Goal: Task Accomplishment & Management: Use online tool/utility

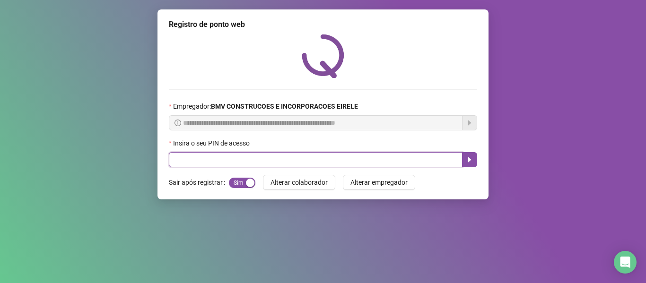
click at [421, 162] on input "text" at bounding box center [316, 159] width 294 height 15
type input "*****"
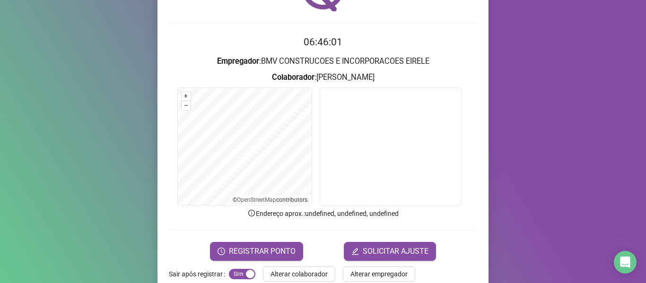
scroll to position [86, 0]
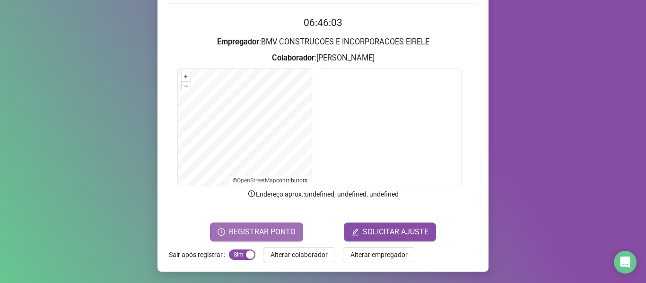
click at [252, 232] on span "REGISTRAR PONTO" at bounding box center [262, 231] width 67 height 11
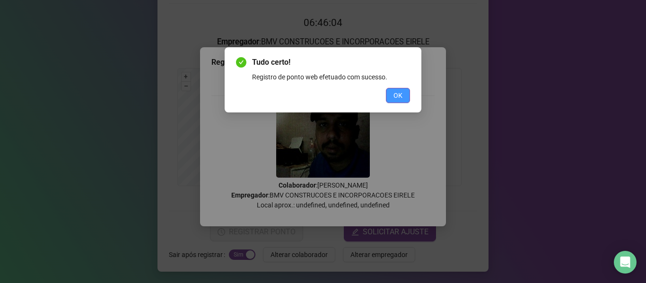
click at [405, 96] on button "OK" at bounding box center [398, 95] width 24 height 15
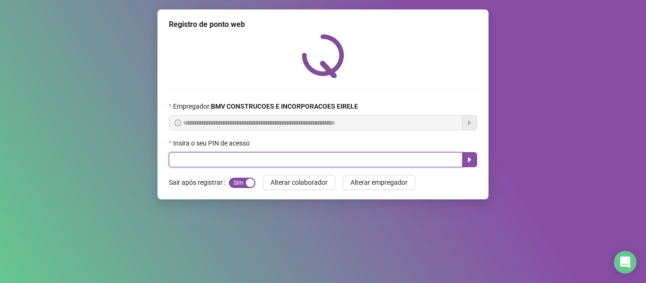
click at [390, 162] on input "text" at bounding box center [316, 159] width 294 height 15
type input "*****"
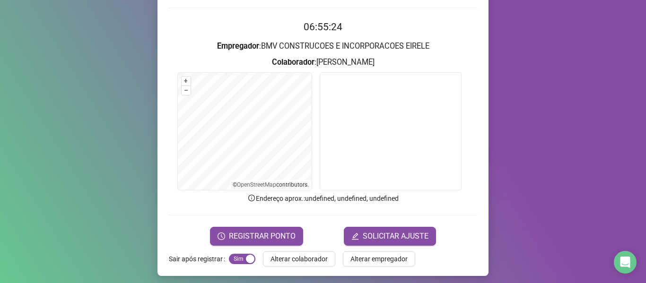
scroll to position [86, 0]
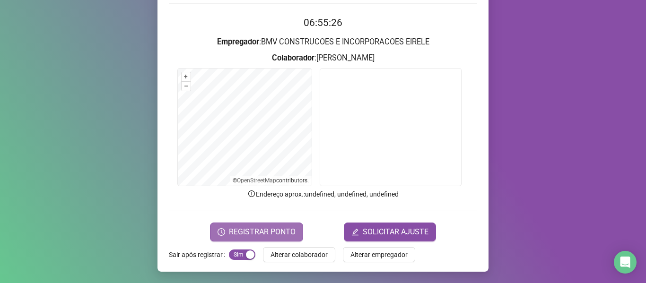
click at [257, 228] on span "REGISTRAR PONTO" at bounding box center [262, 231] width 67 height 11
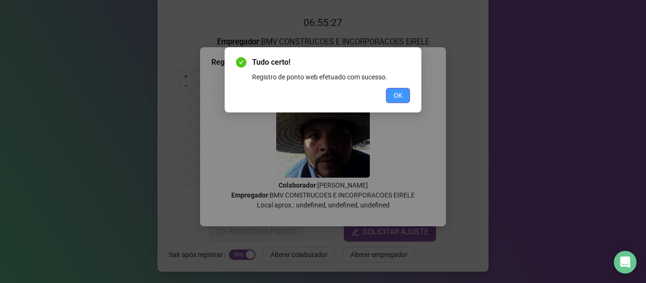
click at [402, 94] on span "OK" at bounding box center [397, 95] width 9 height 10
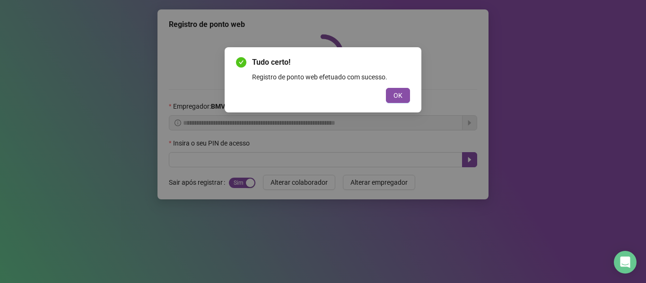
scroll to position [0, 0]
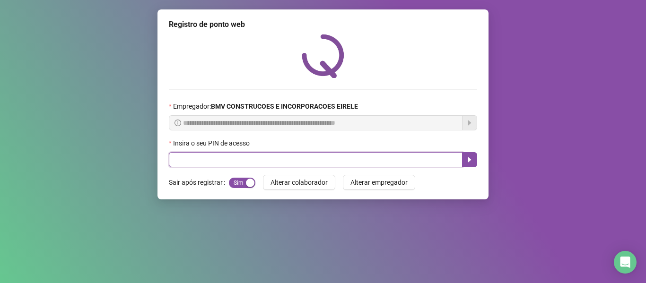
click at [396, 152] on input "text" at bounding box center [316, 159] width 294 height 15
type input "*****"
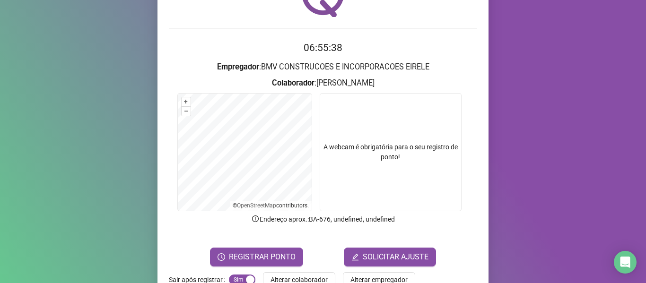
scroll to position [86, 0]
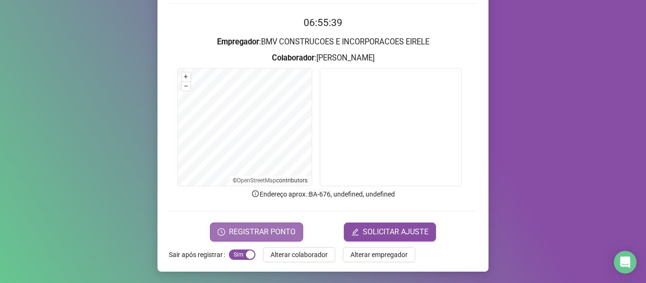
click at [264, 232] on span "REGISTRAR PONTO" at bounding box center [262, 231] width 67 height 11
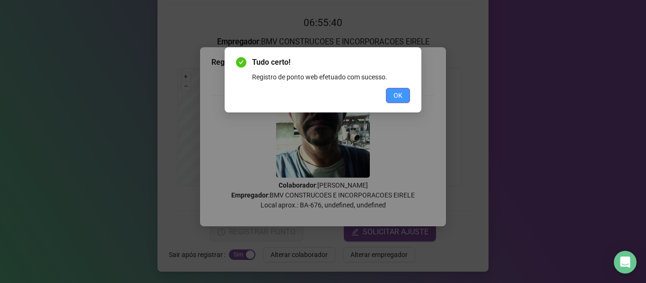
click at [398, 91] on span "OK" at bounding box center [397, 95] width 9 height 10
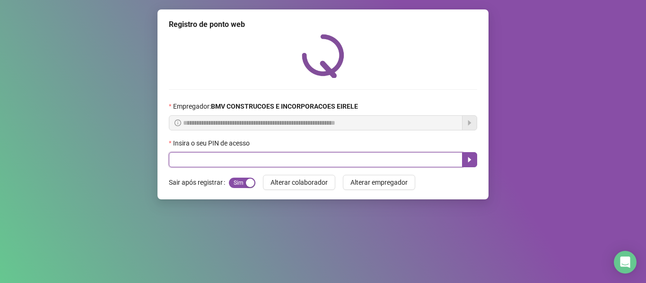
click at [405, 153] on input "text" at bounding box center [316, 159] width 294 height 15
type input "*****"
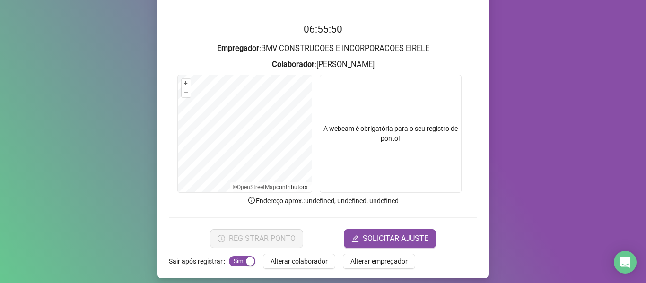
scroll to position [86, 0]
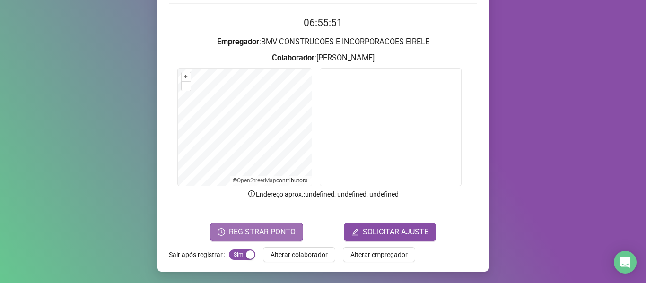
click at [234, 238] on button "REGISTRAR PONTO" at bounding box center [256, 232] width 93 height 19
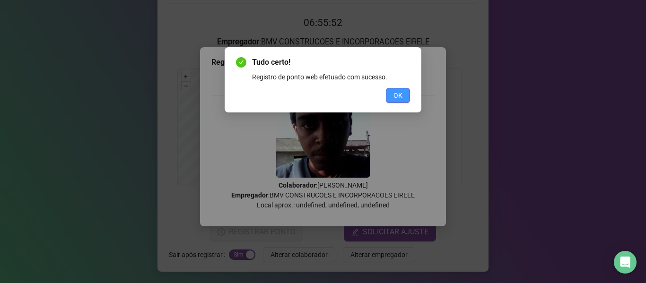
click at [400, 100] on span "OK" at bounding box center [397, 95] width 9 height 10
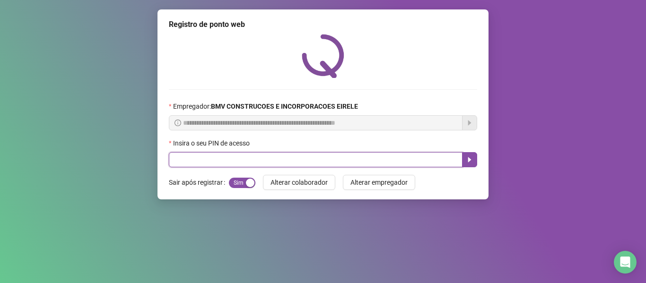
click at [422, 154] on input "text" at bounding box center [316, 159] width 294 height 15
type input "*****"
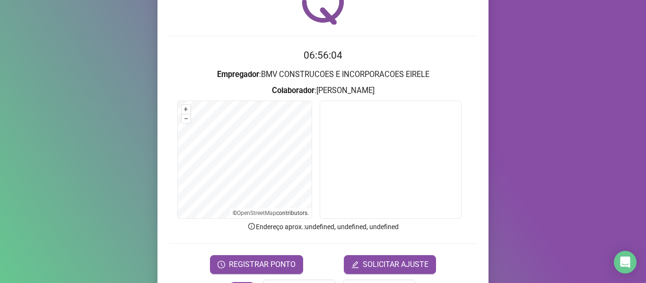
scroll to position [86, 0]
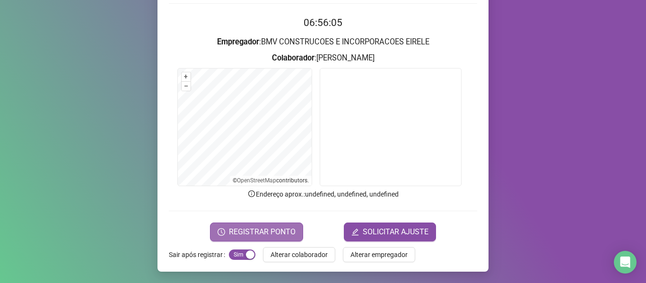
click at [268, 233] on span "REGISTRAR PONTO" at bounding box center [262, 231] width 67 height 11
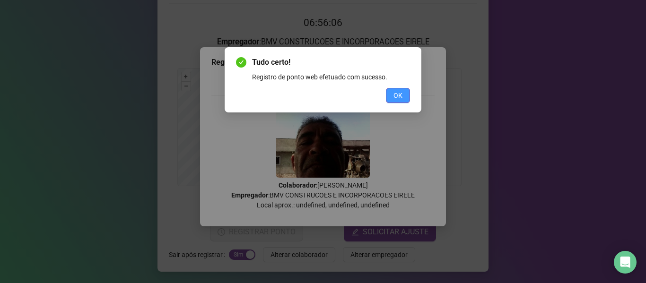
click at [396, 93] on span "OK" at bounding box center [397, 95] width 9 height 10
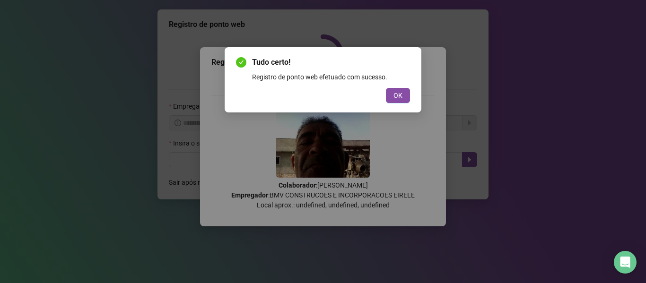
scroll to position [0, 0]
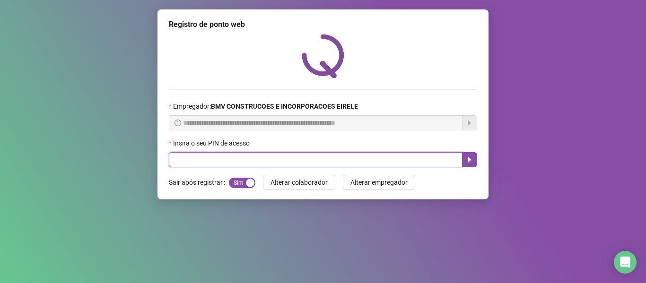
click at [367, 156] on input "text" at bounding box center [316, 159] width 294 height 15
type input "*****"
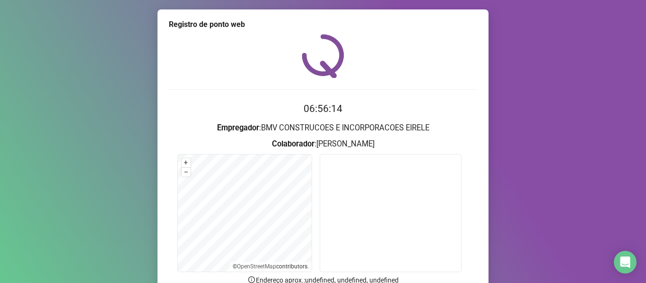
scroll to position [86, 0]
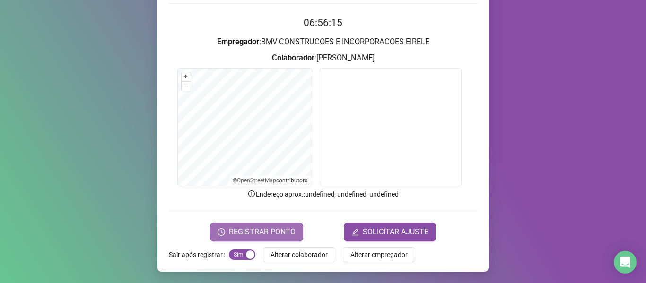
click at [275, 228] on span "REGISTRAR PONTO" at bounding box center [262, 231] width 67 height 11
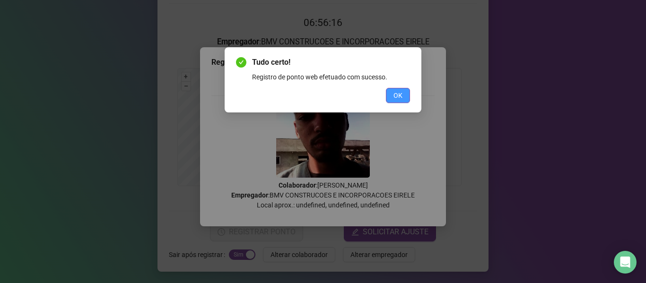
click at [403, 97] on button "OK" at bounding box center [398, 95] width 24 height 15
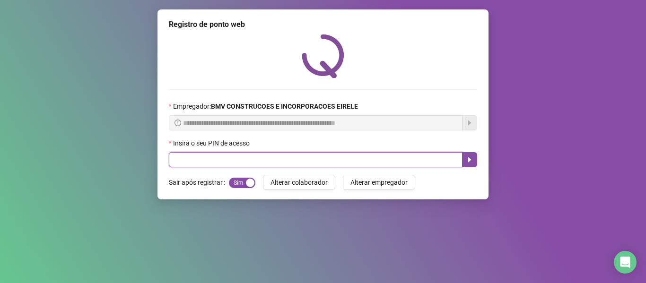
click at [431, 167] on input "text" at bounding box center [316, 159] width 294 height 15
type input "*****"
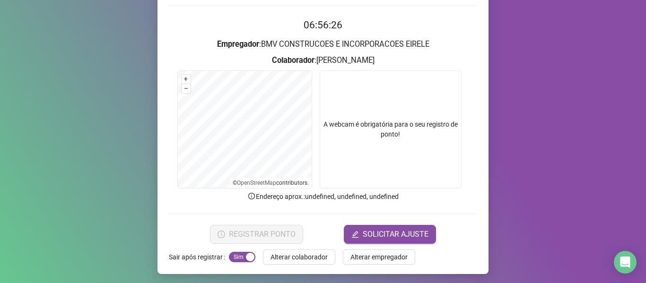
scroll to position [86, 0]
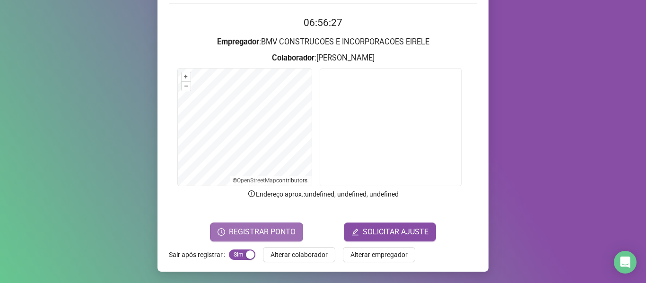
click at [243, 225] on button "REGISTRAR PONTO" at bounding box center [256, 232] width 93 height 19
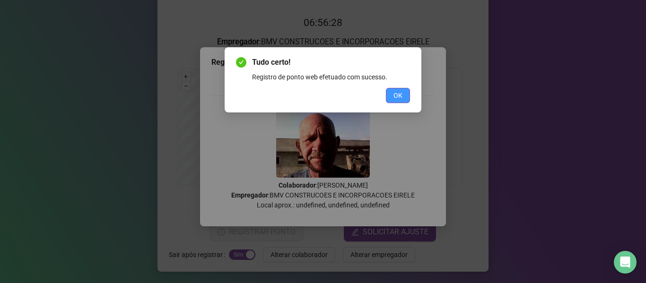
click at [398, 91] on span "OK" at bounding box center [397, 95] width 9 height 10
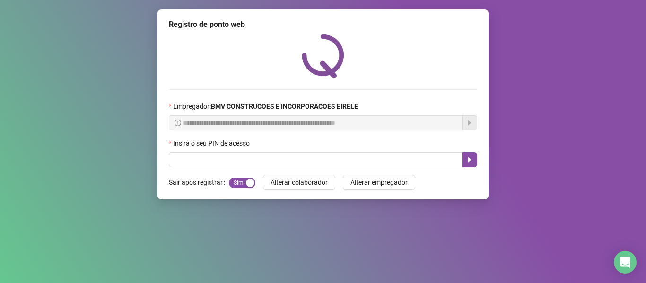
scroll to position [0, 0]
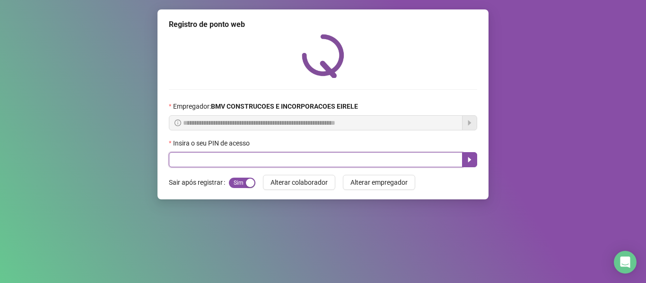
click at [433, 156] on input "text" at bounding box center [316, 159] width 294 height 15
type input "*****"
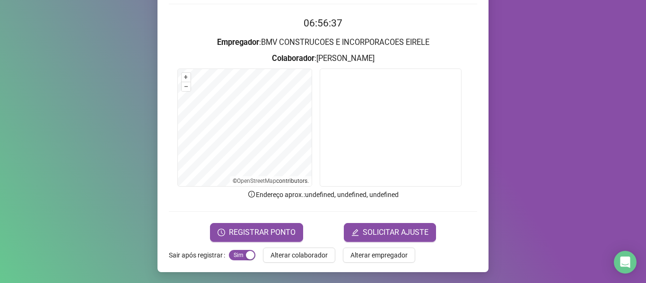
scroll to position [86, 0]
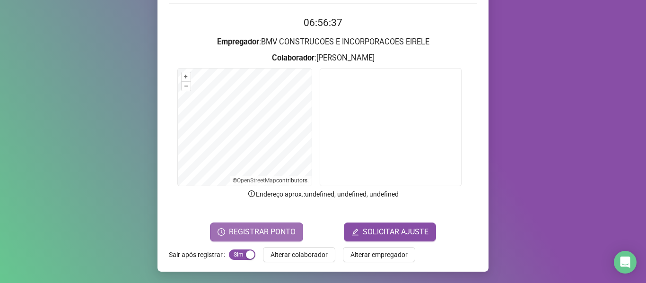
click at [230, 234] on span "REGISTRAR PONTO" at bounding box center [262, 231] width 67 height 11
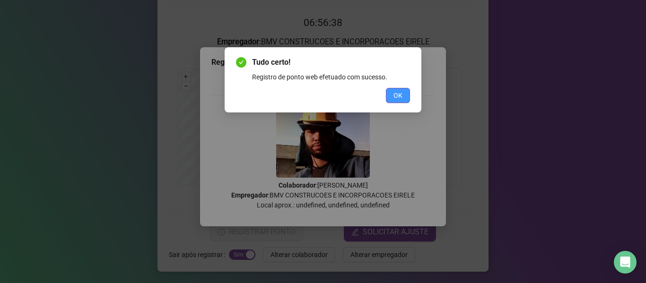
click at [398, 89] on button "OK" at bounding box center [398, 95] width 24 height 15
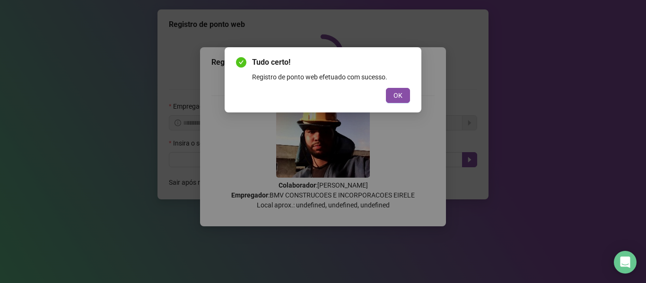
scroll to position [0, 0]
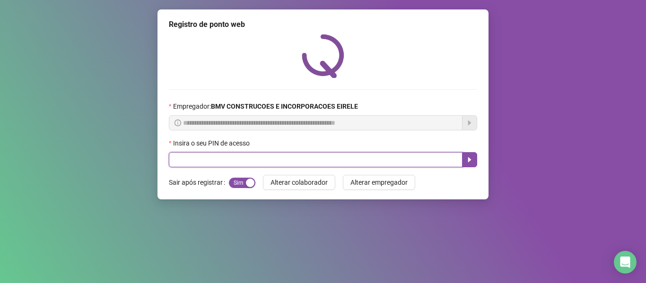
click at [389, 156] on input "text" at bounding box center [316, 159] width 294 height 15
type input "*****"
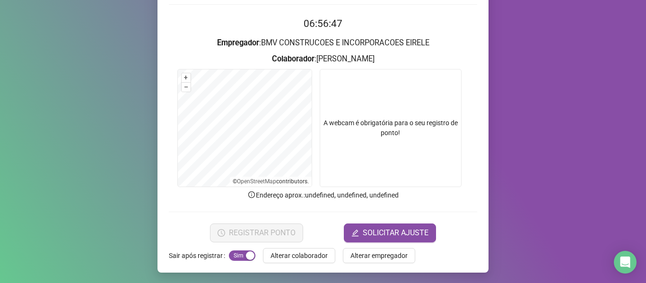
scroll to position [86, 0]
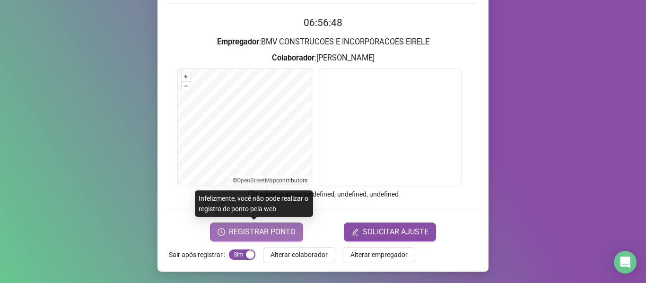
click at [250, 231] on span "REGISTRAR PONTO" at bounding box center [262, 231] width 67 height 11
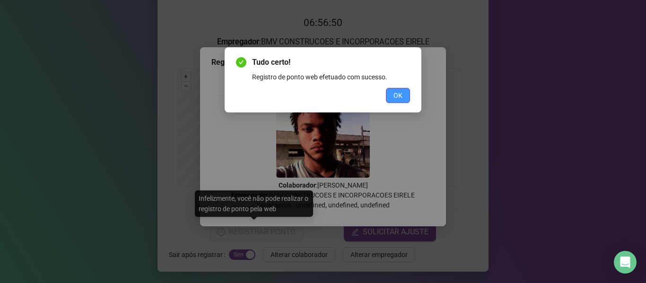
click at [400, 93] on span "OK" at bounding box center [397, 95] width 9 height 10
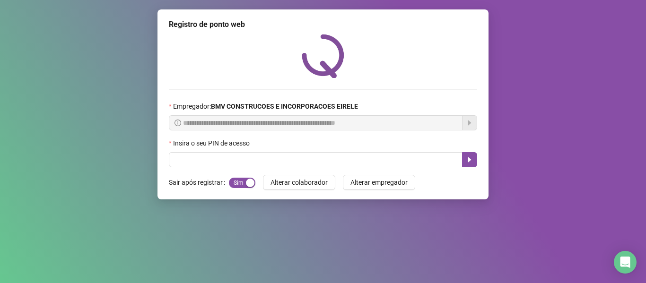
scroll to position [0, 0]
click at [365, 169] on div "**********" at bounding box center [322, 104] width 331 height 190
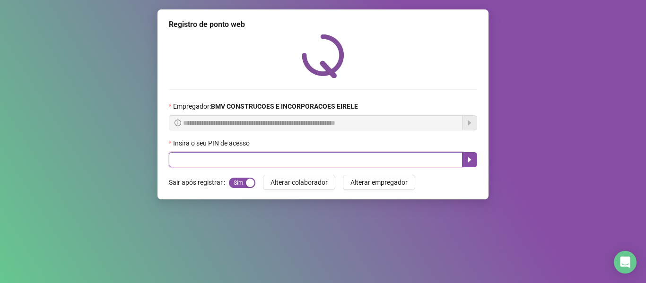
click at [370, 161] on input "text" at bounding box center [316, 159] width 294 height 15
type input "*****"
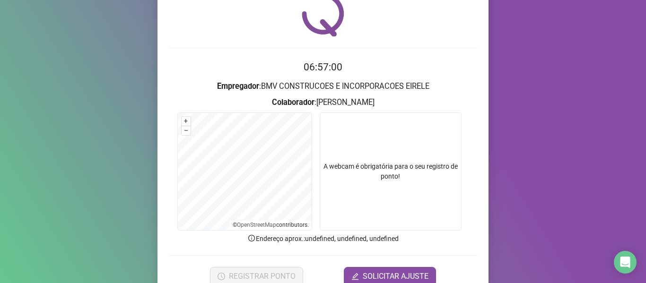
scroll to position [86, 0]
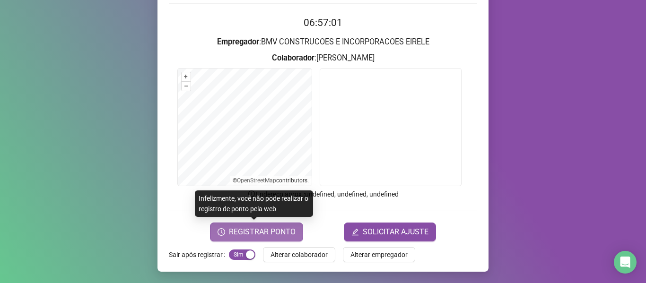
click at [241, 231] on span "REGISTRAR PONTO" at bounding box center [262, 231] width 67 height 11
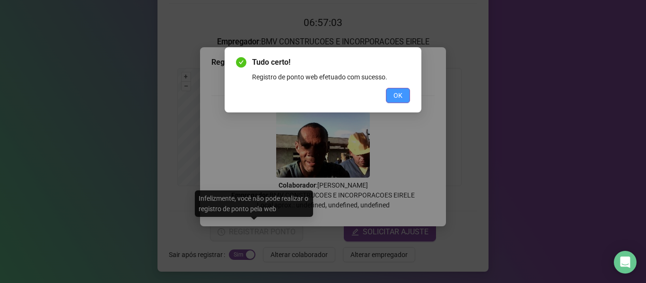
click at [399, 93] on span "OK" at bounding box center [397, 95] width 9 height 10
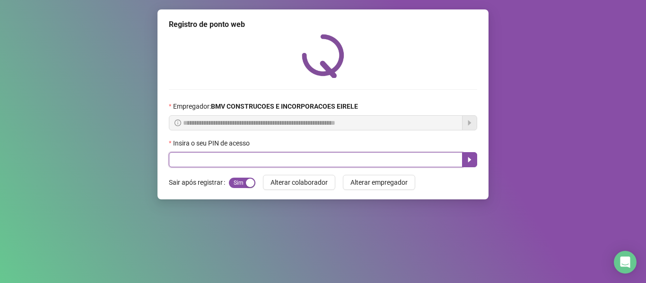
click at [393, 156] on input "text" at bounding box center [316, 159] width 294 height 15
type input "*****"
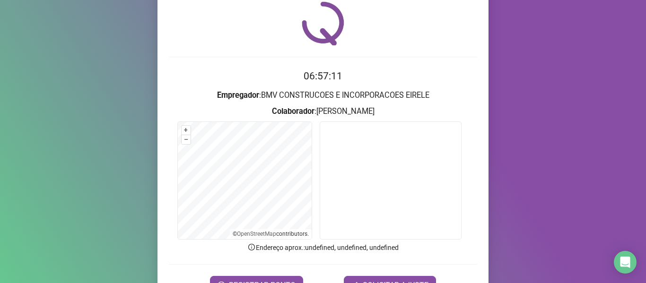
scroll to position [47, 0]
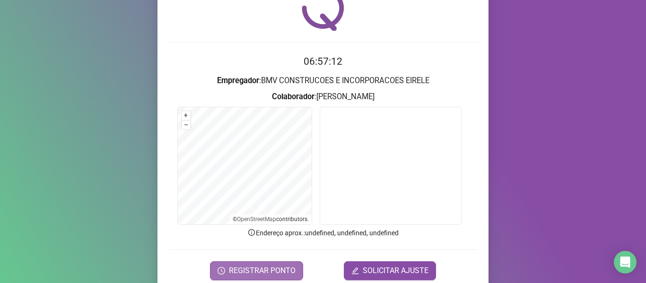
click at [283, 272] on span "REGISTRAR PONTO" at bounding box center [262, 270] width 67 height 11
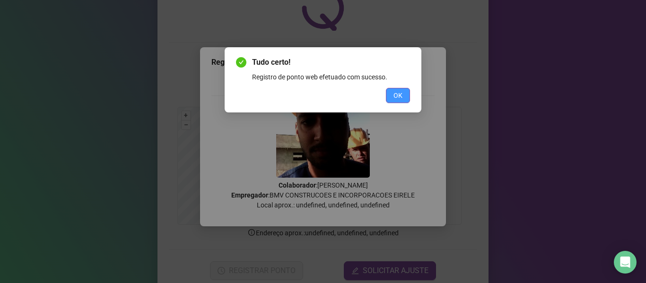
click at [393, 93] on span "OK" at bounding box center [397, 95] width 9 height 10
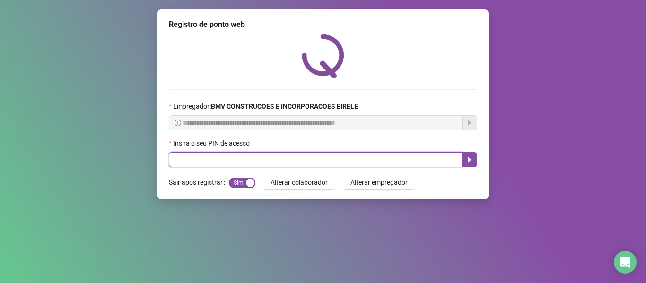
click at [429, 161] on input "text" at bounding box center [316, 159] width 294 height 15
type input "*****"
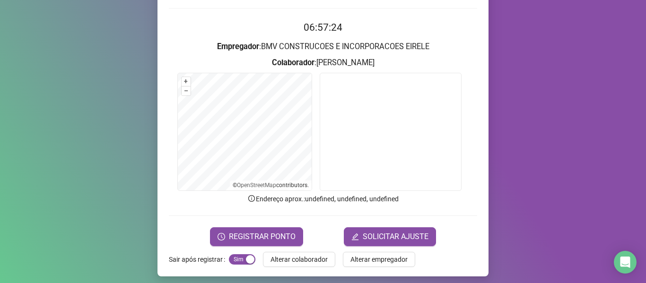
scroll to position [86, 0]
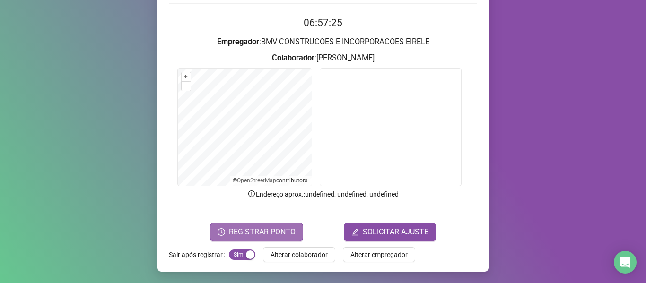
click at [252, 234] on span "REGISTRAR PONTO" at bounding box center [262, 231] width 67 height 11
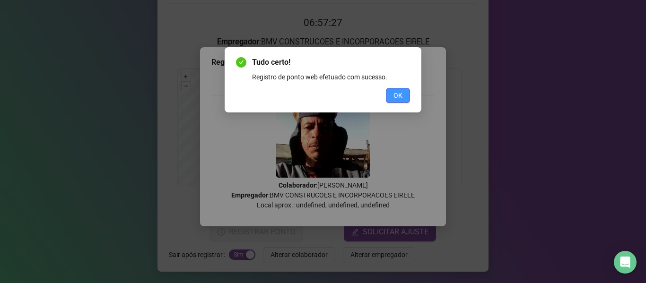
click at [398, 88] on button "OK" at bounding box center [398, 95] width 24 height 15
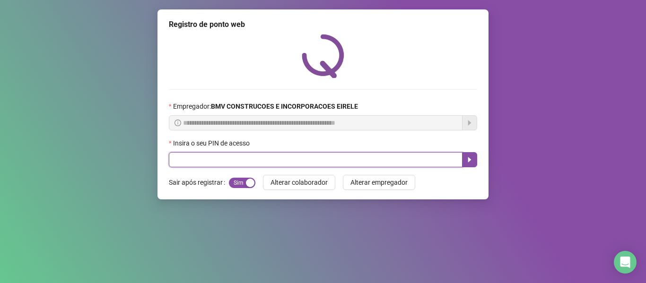
click at [329, 156] on input "text" at bounding box center [316, 159] width 294 height 15
type input "*****"
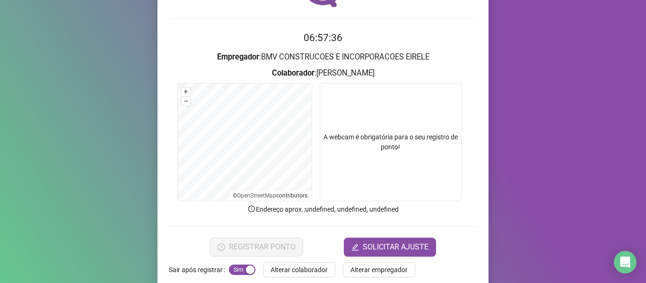
scroll to position [86, 0]
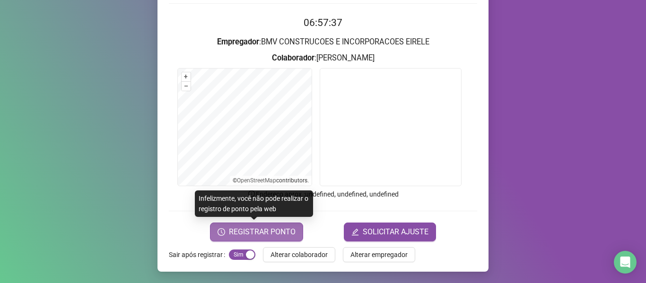
click at [251, 235] on span "REGISTRAR PONTO" at bounding box center [262, 231] width 67 height 11
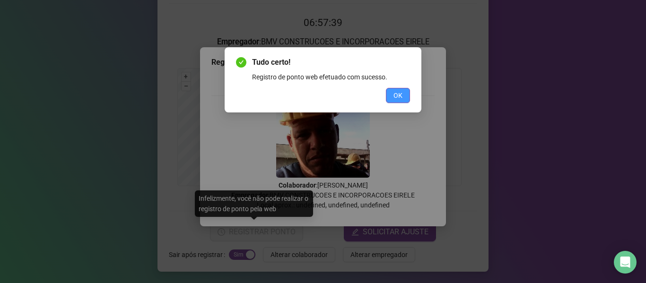
click at [402, 96] on span "OK" at bounding box center [397, 95] width 9 height 10
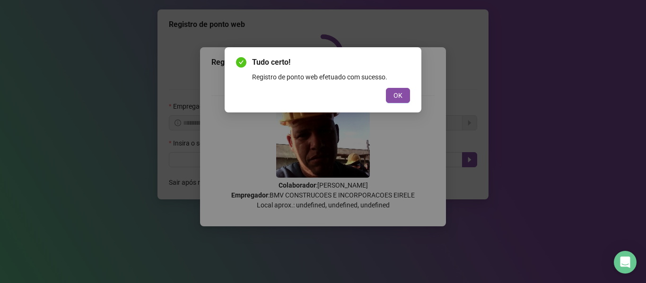
scroll to position [0, 0]
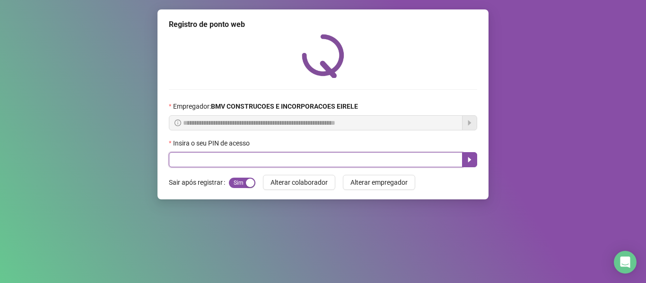
click at [398, 155] on input "text" at bounding box center [316, 159] width 294 height 15
type input "*****"
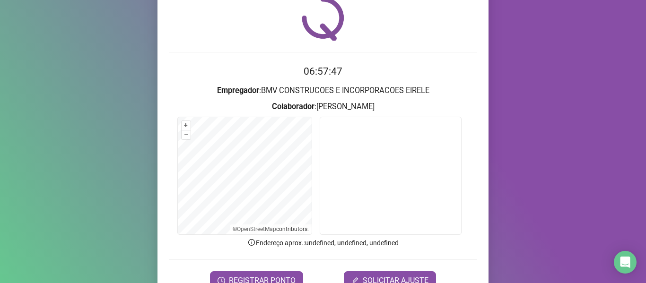
scroll to position [86, 0]
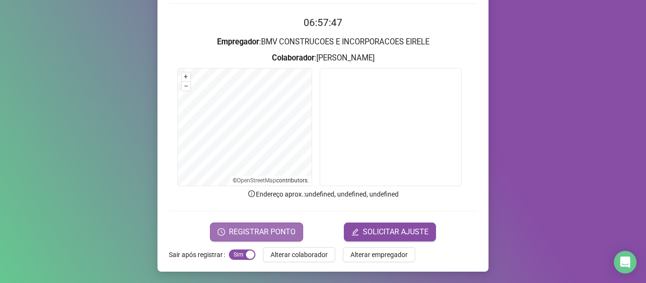
click at [245, 232] on span "REGISTRAR PONTO" at bounding box center [262, 231] width 67 height 11
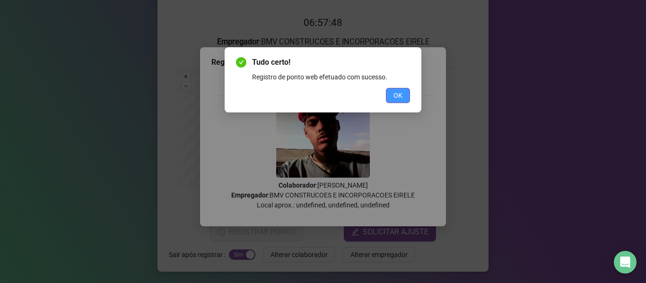
click at [396, 90] on button "OK" at bounding box center [398, 95] width 24 height 15
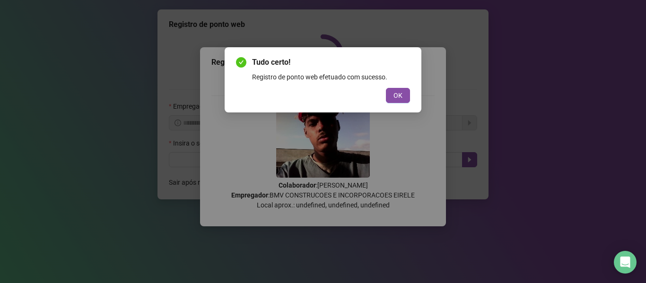
scroll to position [0, 0]
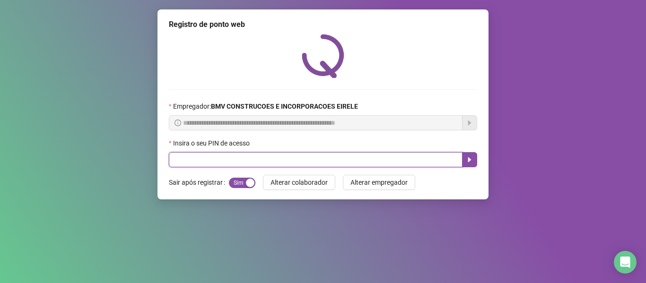
click at [401, 161] on input "text" at bounding box center [316, 159] width 294 height 15
type input "*****"
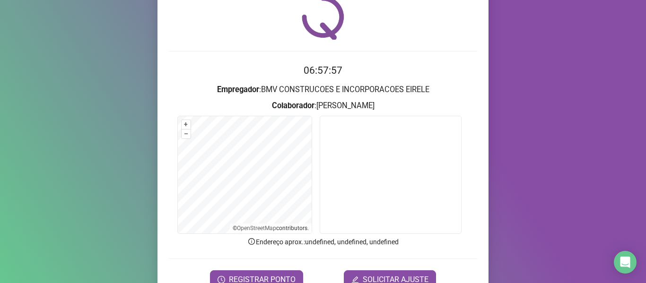
scroll to position [86, 0]
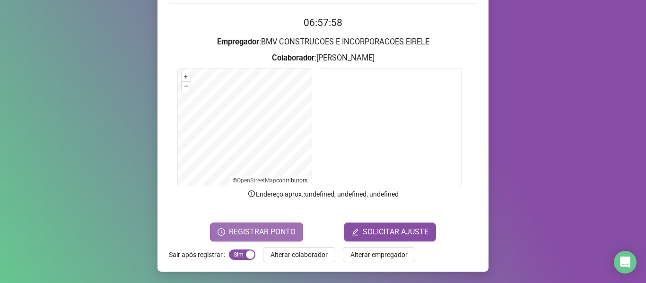
click at [270, 228] on span "REGISTRAR PONTO" at bounding box center [262, 231] width 67 height 11
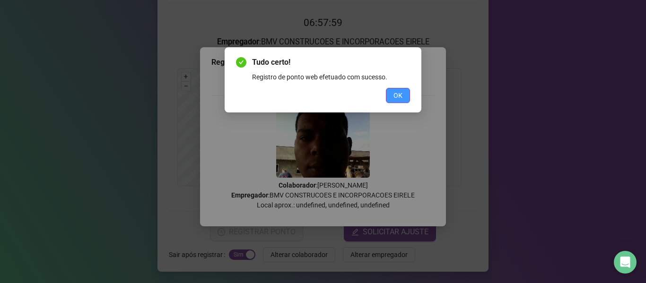
click at [404, 96] on button "OK" at bounding box center [398, 95] width 24 height 15
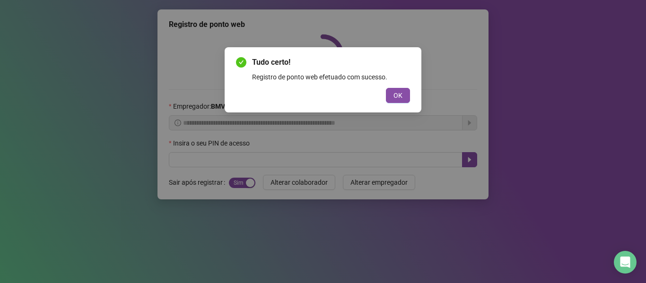
scroll to position [0, 0]
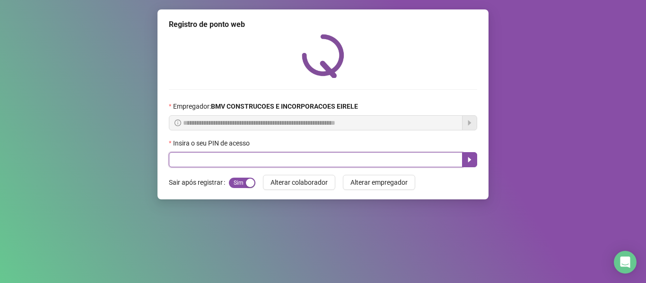
click at [390, 156] on input "text" at bounding box center [316, 159] width 294 height 15
type input "*****"
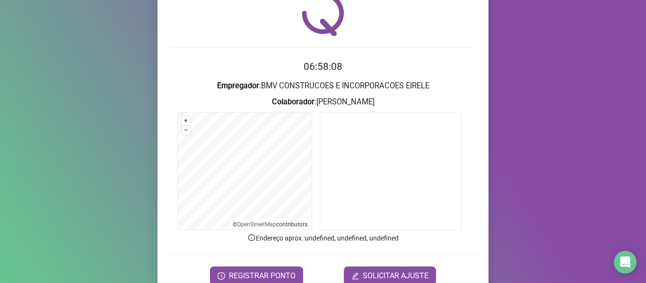
scroll to position [86, 0]
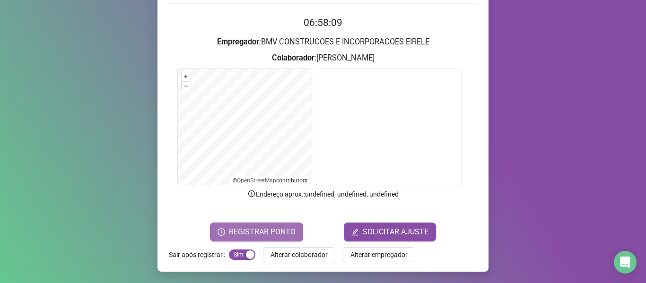
click at [259, 224] on button "REGISTRAR PONTO" at bounding box center [256, 232] width 93 height 19
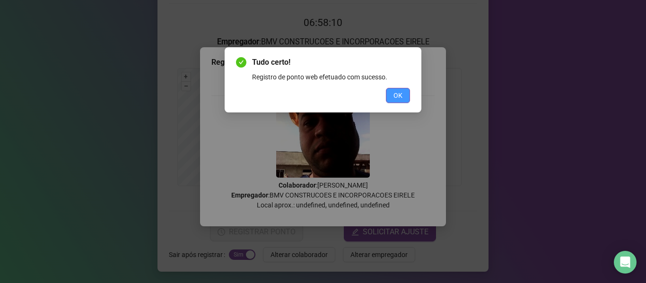
click at [395, 94] on span "OK" at bounding box center [397, 95] width 9 height 10
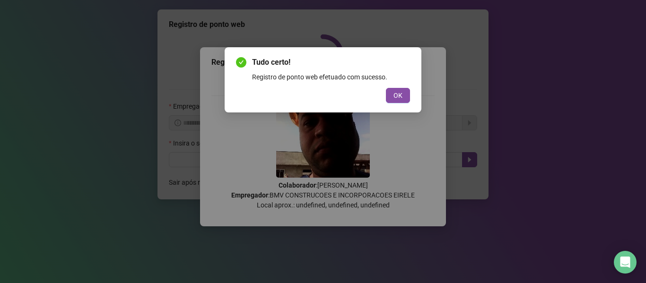
scroll to position [0, 0]
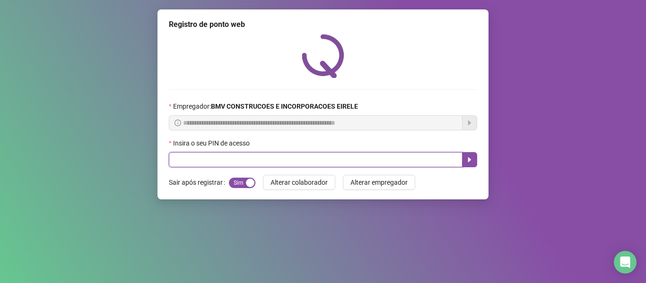
click at [398, 156] on input "text" at bounding box center [316, 159] width 294 height 15
type input "*****"
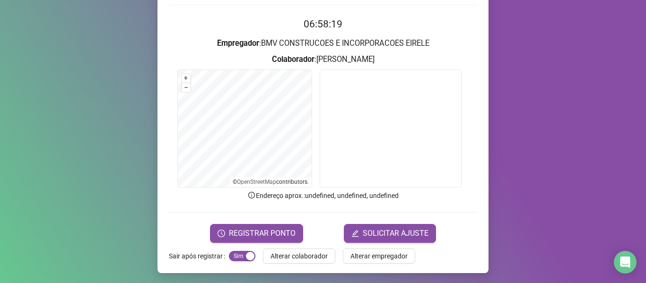
scroll to position [86, 0]
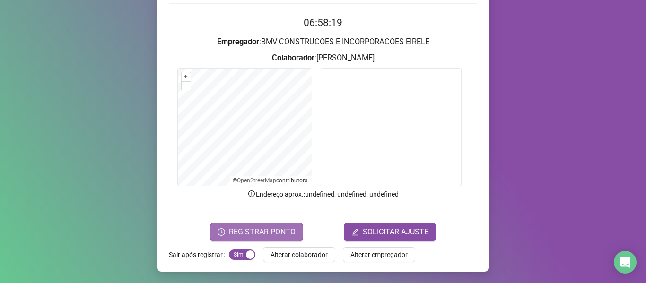
click at [244, 226] on span "REGISTRAR PONTO" at bounding box center [262, 231] width 67 height 11
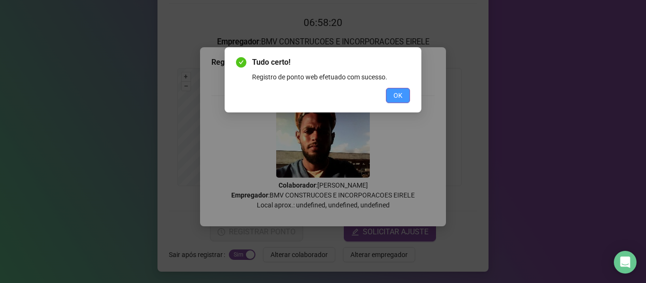
click at [393, 95] on button "OK" at bounding box center [398, 95] width 24 height 15
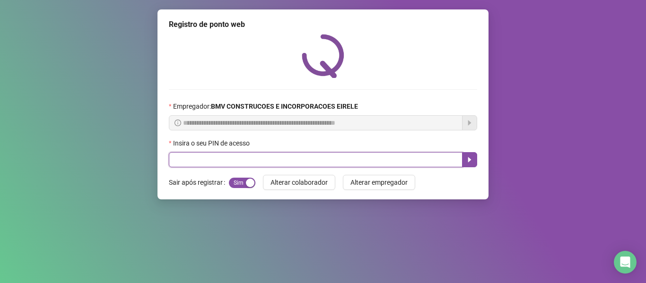
click at [374, 156] on input "text" at bounding box center [316, 159] width 294 height 15
type input "*****"
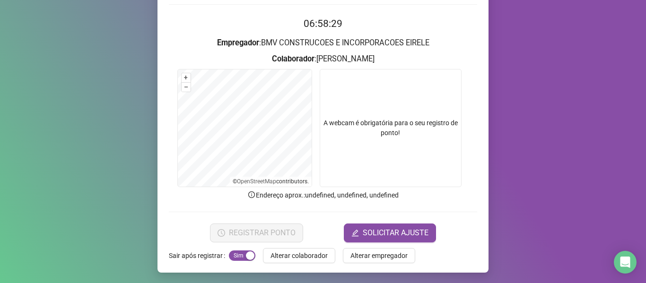
scroll to position [86, 0]
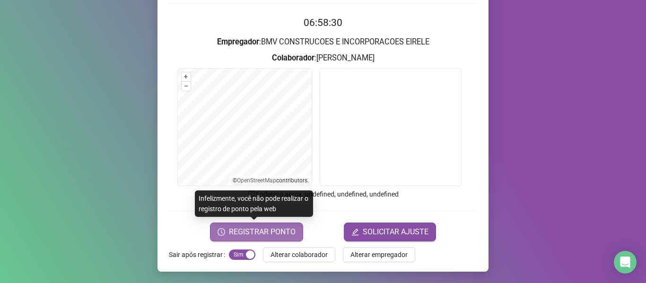
click at [264, 227] on span "REGISTRAR PONTO" at bounding box center [262, 231] width 67 height 11
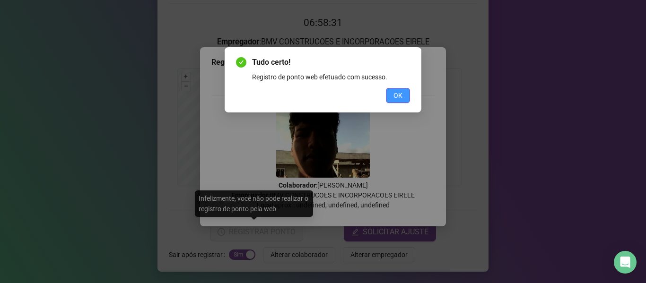
click at [394, 94] on span "OK" at bounding box center [397, 95] width 9 height 10
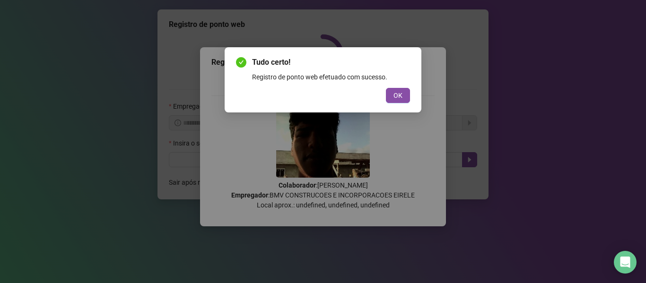
scroll to position [0, 0]
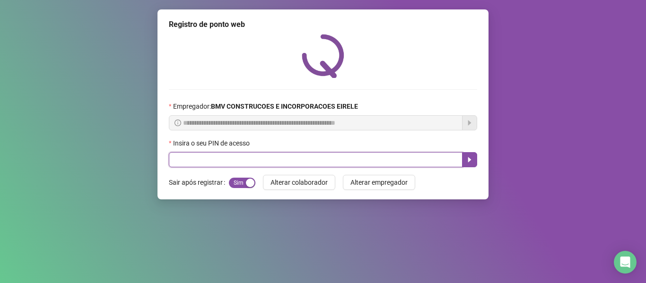
click at [409, 155] on input "text" at bounding box center [316, 159] width 294 height 15
type input "*****"
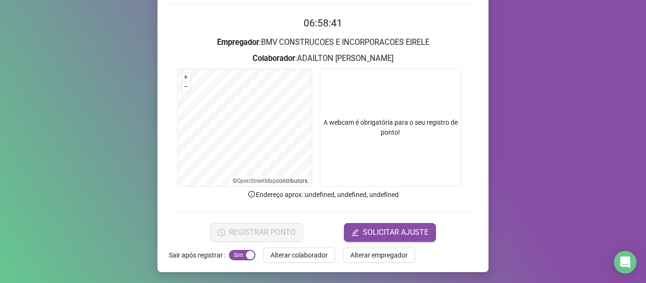
scroll to position [86, 0]
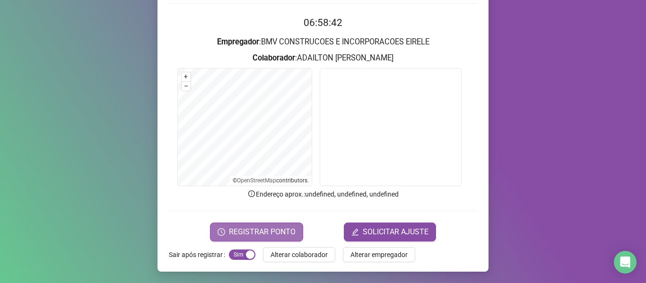
click at [248, 225] on button "REGISTRAR PONTO" at bounding box center [256, 232] width 93 height 19
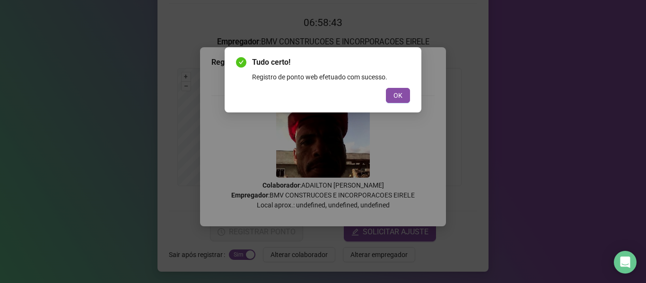
drag, startPoint x: 401, startPoint y: 89, endPoint x: 408, endPoint y: 130, distance: 42.3
click at [401, 89] on button "OK" at bounding box center [398, 95] width 24 height 15
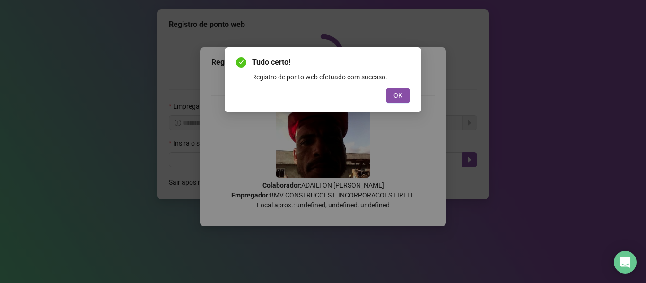
scroll to position [0, 0]
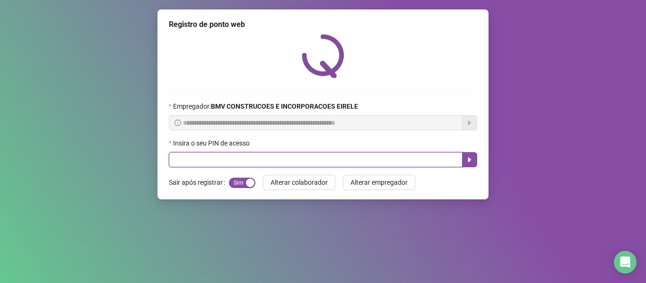
click at [432, 162] on input "text" at bounding box center [316, 159] width 294 height 15
type input "*****"
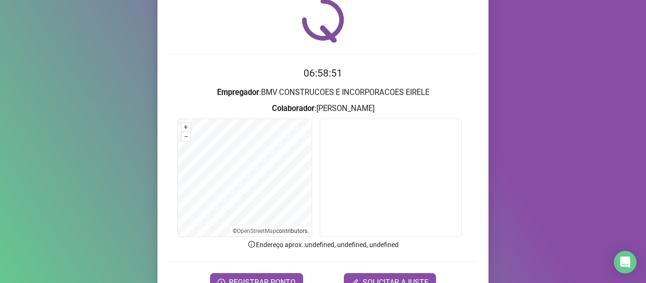
scroll to position [86, 0]
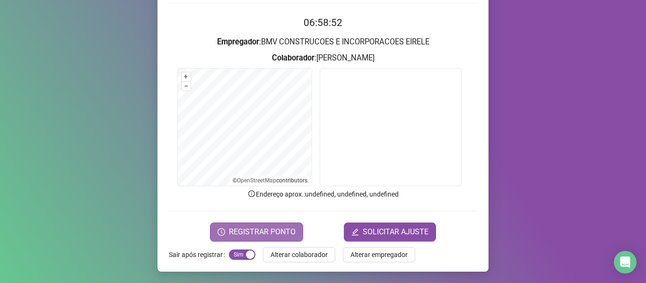
click at [262, 230] on span "REGISTRAR PONTO" at bounding box center [262, 231] width 67 height 11
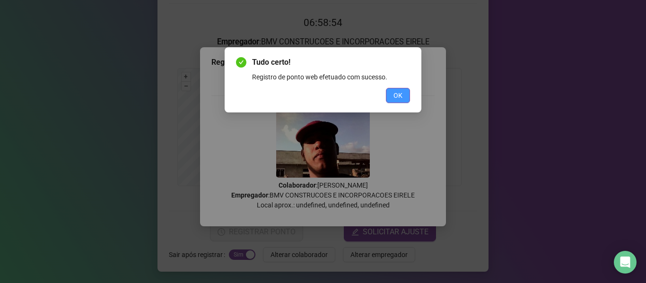
click at [387, 93] on button "OK" at bounding box center [398, 95] width 24 height 15
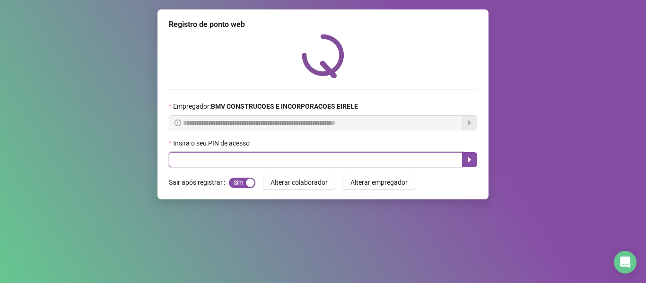
click at [345, 156] on input "text" at bounding box center [316, 159] width 294 height 15
type input "*****"
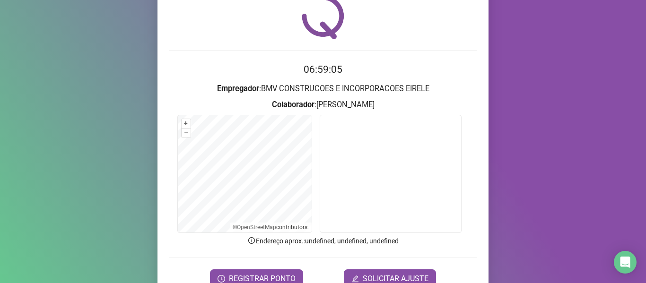
scroll to position [86, 0]
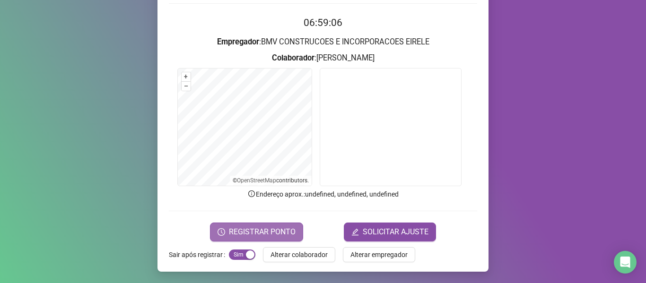
click at [275, 224] on button "REGISTRAR PONTO" at bounding box center [256, 232] width 93 height 19
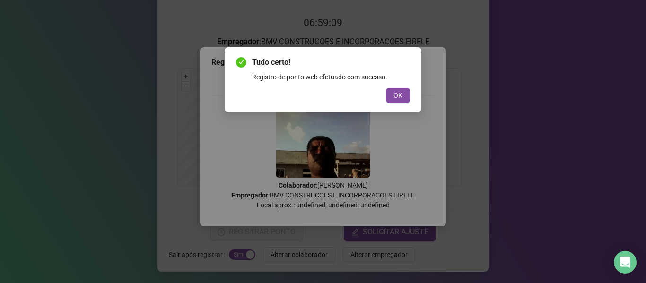
click at [397, 92] on span "OK" at bounding box center [397, 95] width 9 height 10
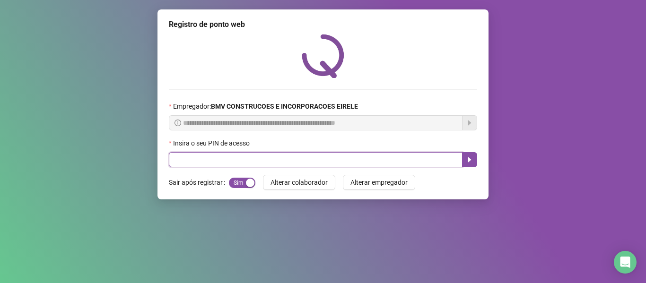
click at [428, 156] on input "text" at bounding box center [316, 159] width 294 height 15
type input "*****"
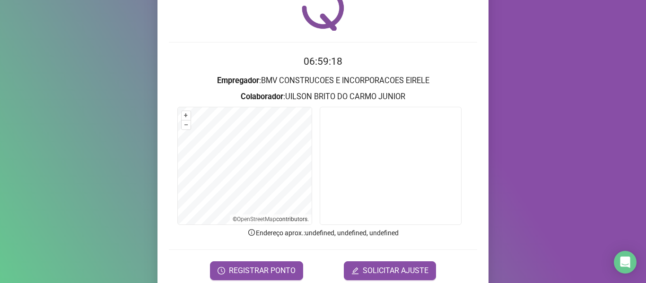
scroll to position [86, 0]
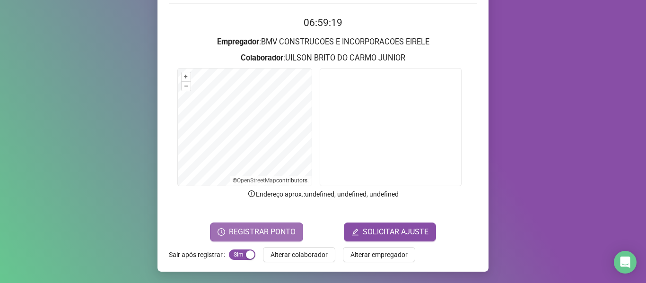
click at [264, 234] on span "REGISTRAR PONTO" at bounding box center [262, 231] width 67 height 11
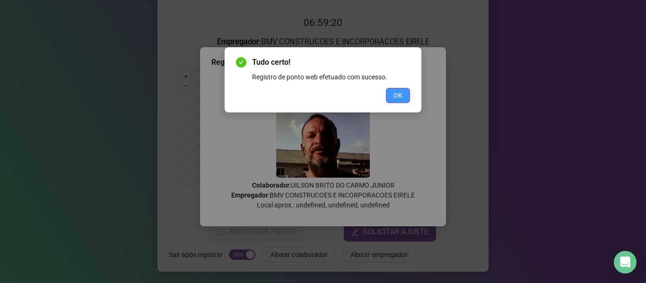
click at [403, 99] on button "OK" at bounding box center [398, 95] width 24 height 15
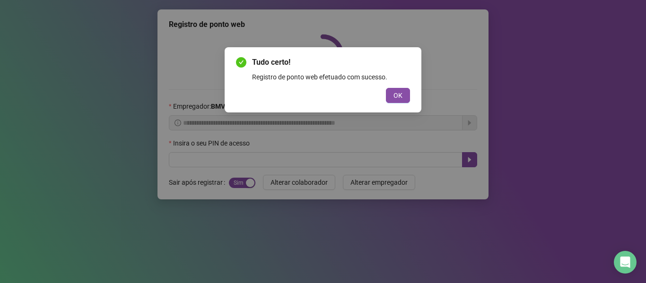
scroll to position [0, 0]
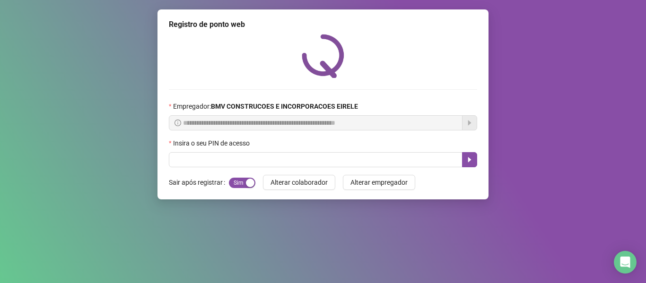
click at [399, 151] on div "Insira o seu PIN de acesso" at bounding box center [323, 145] width 308 height 14
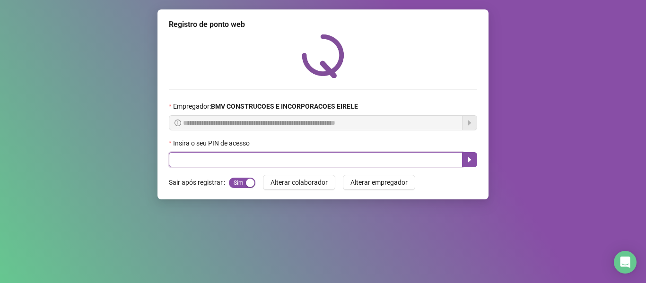
click at [398, 154] on input "text" at bounding box center [316, 159] width 294 height 15
type input "*****"
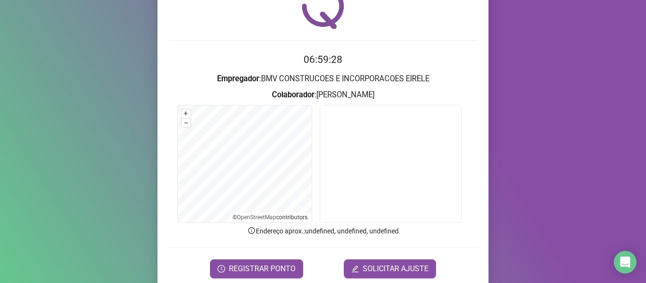
scroll to position [86, 0]
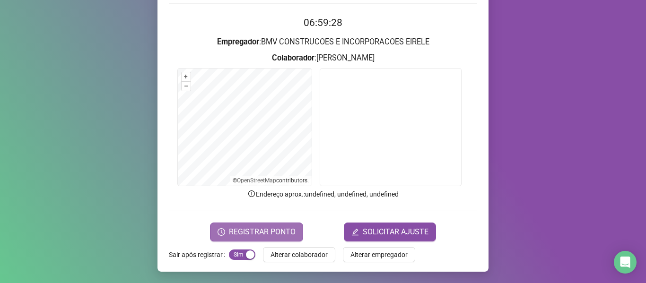
click at [255, 235] on span "REGISTRAR PONTO" at bounding box center [262, 231] width 67 height 11
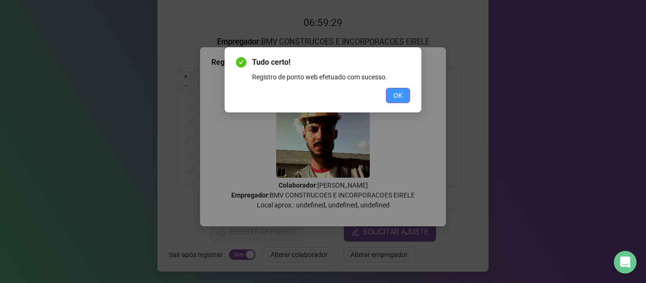
click at [400, 95] on span "OK" at bounding box center [397, 95] width 9 height 10
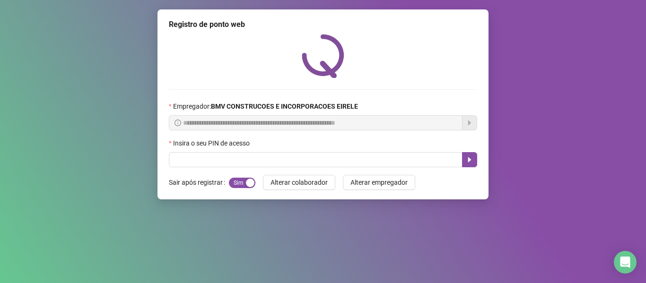
scroll to position [0, 0]
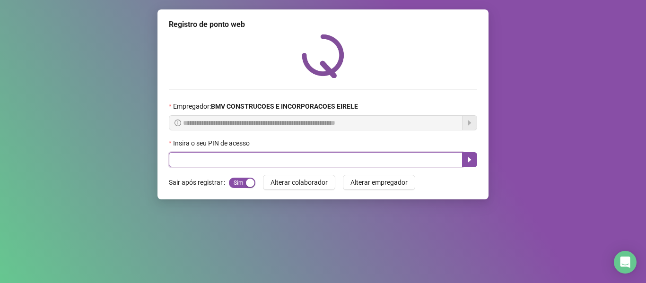
click at [406, 159] on input "text" at bounding box center [316, 159] width 294 height 15
type input "*****"
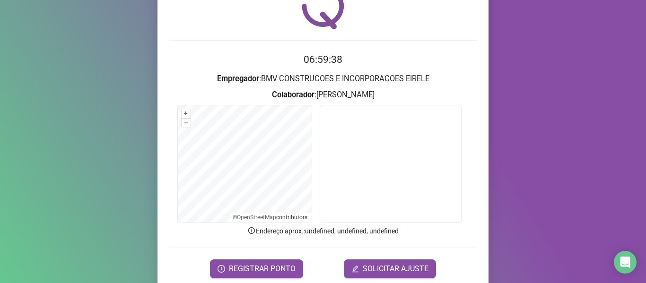
scroll to position [86, 0]
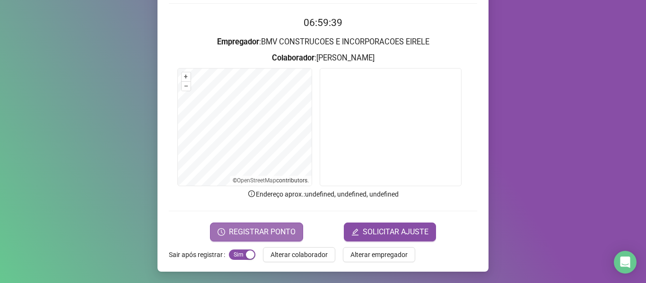
click at [241, 232] on span "REGISTRAR PONTO" at bounding box center [262, 231] width 67 height 11
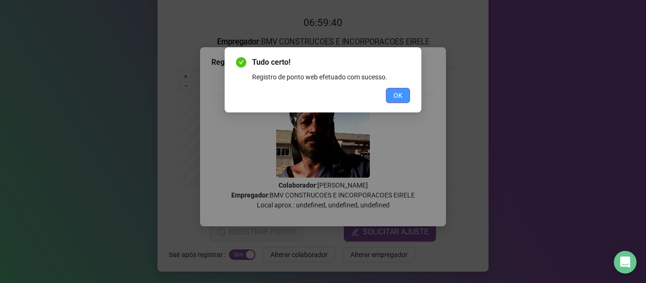
click at [394, 97] on span "OK" at bounding box center [397, 95] width 9 height 10
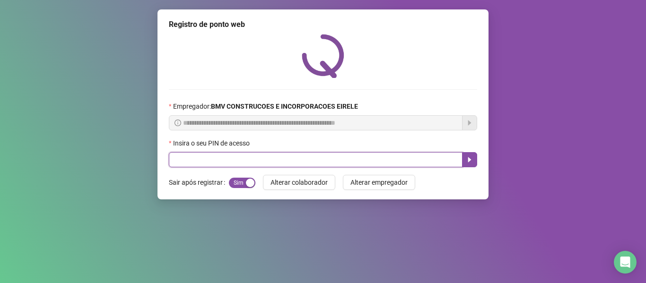
click at [376, 164] on input "text" at bounding box center [316, 159] width 294 height 15
type input "*****"
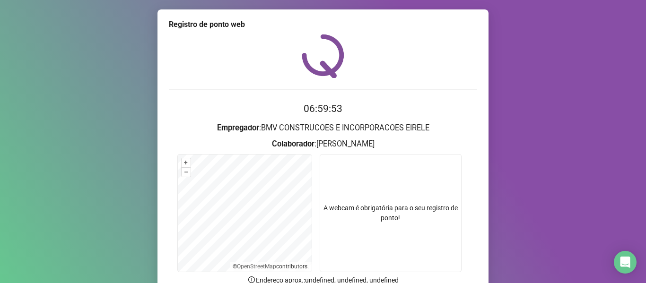
scroll to position [86, 0]
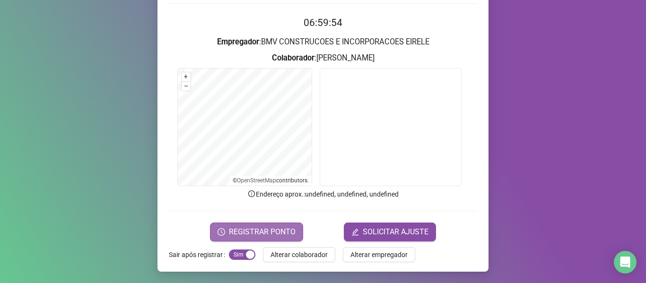
click at [249, 234] on span "REGISTRAR PONTO" at bounding box center [262, 231] width 67 height 11
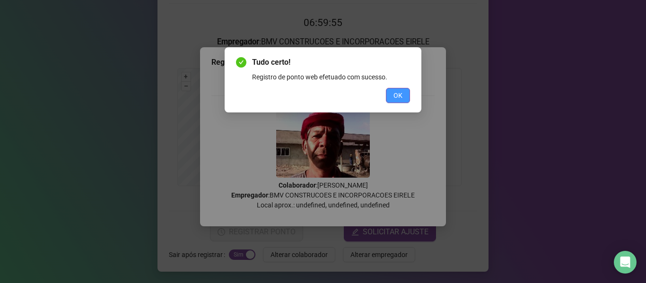
click at [399, 92] on span "OK" at bounding box center [397, 95] width 9 height 10
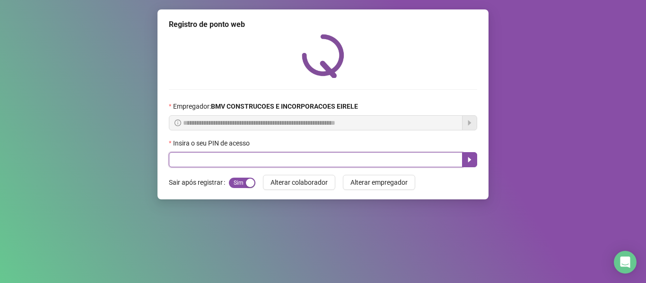
click at [412, 157] on input "text" at bounding box center [316, 159] width 294 height 15
type input "*****"
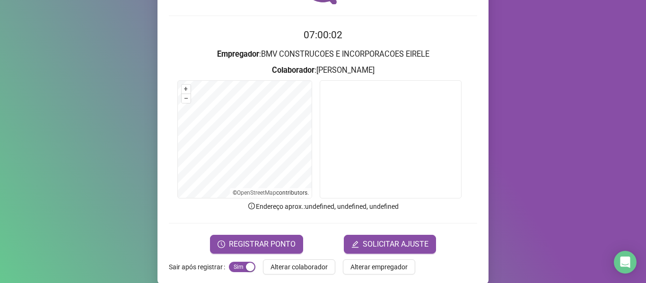
scroll to position [86, 0]
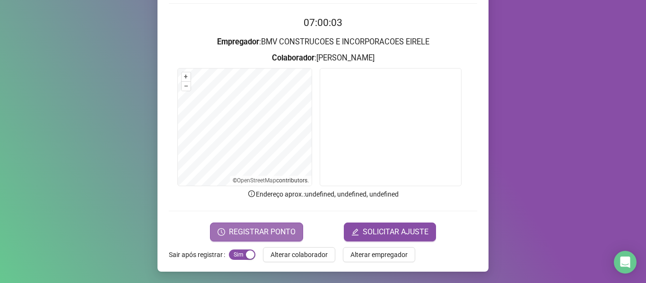
click at [260, 227] on span "REGISTRAR PONTO" at bounding box center [262, 231] width 67 height 11
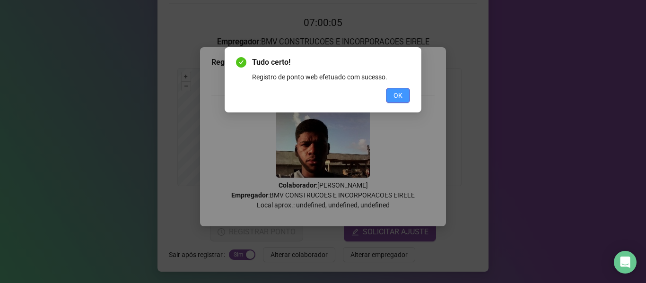
click at [395, 93] on span "OK" at bounding box center [397, 95] width 9 height 10
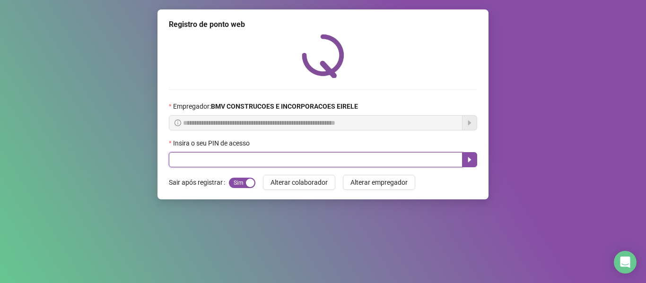
click at [376, 160] on input "text" at bounding box center [316, 159] width 294 height 15
type input "*****"
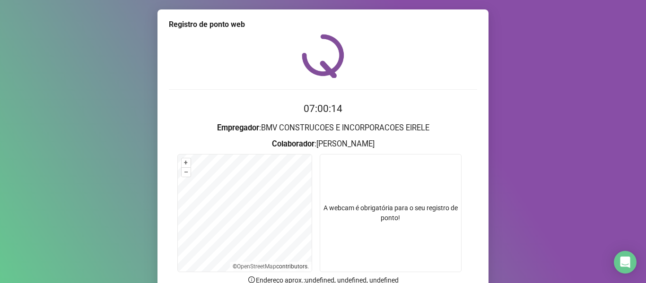
scroll to position [86, 0]
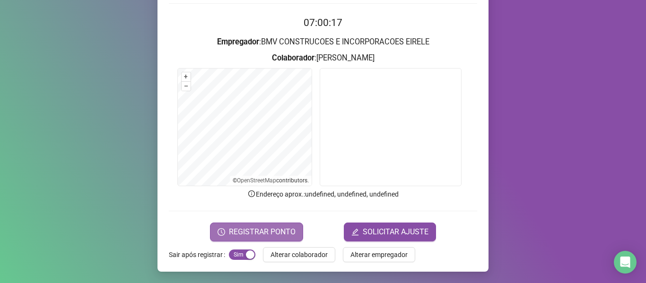
click at [263, 231] on span "REGISTRAR PONTO" at bounding box center [262, 231] width 67 height 11
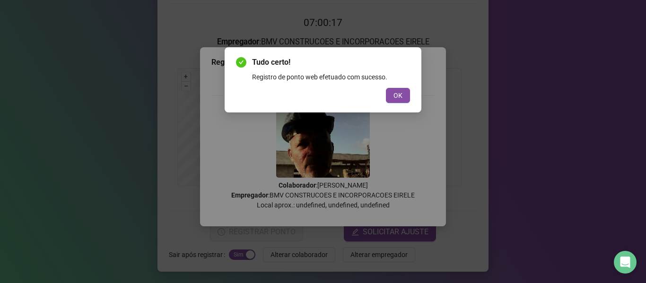
click at [399, 87] on div "Tudo certo! Registro de ponto web efetuado com sucesso. OK" at bounding box center [323, 80] width 174 height 46
click at [399, 95] on span "OK" at bounding box center [397, 95] width 9 height 10
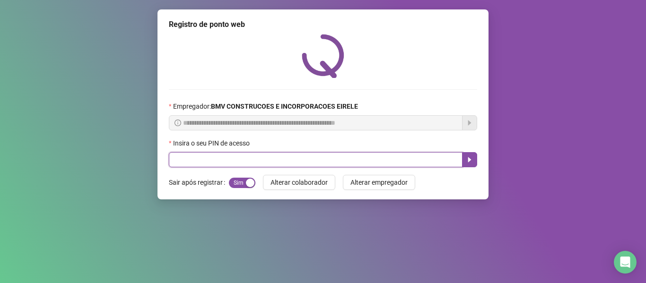
click at [376, 156] on input "text" at bounding box center [316, 159] width 294 height 15
type input "*****"
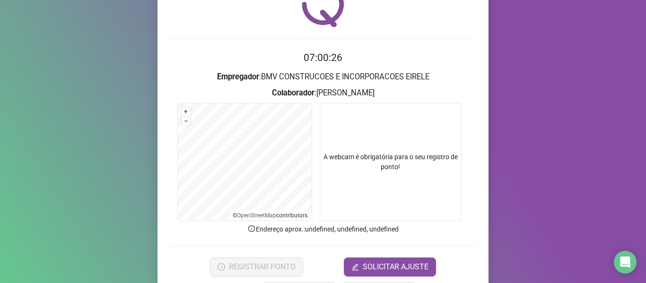
scroll to position [86, 0]
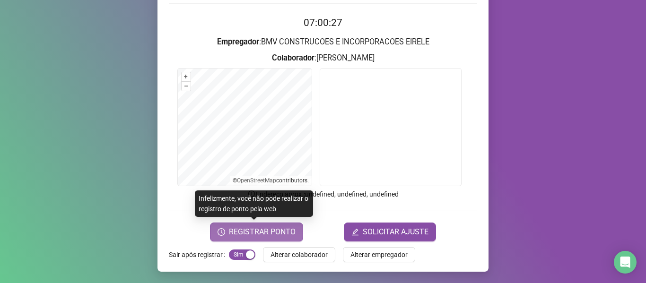
click at [238, 235] on span "REGISTRAR PONTO" at bounding box center [262, 231] width 67 height 11
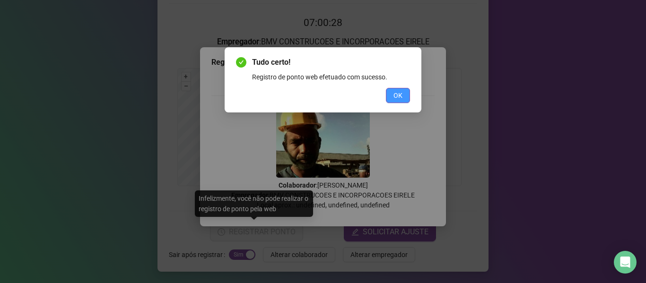
click at [397, 97] on span "OK" at bounding box center [397, 95] width 9 height 10
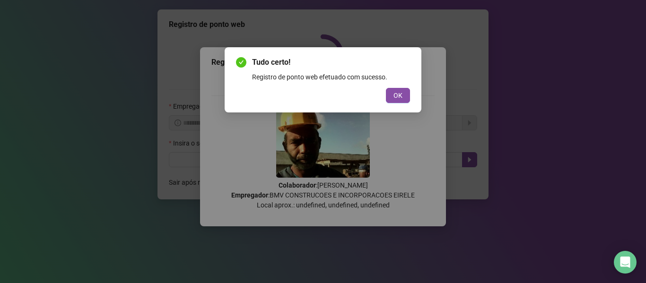
scroll to position [0, 0]
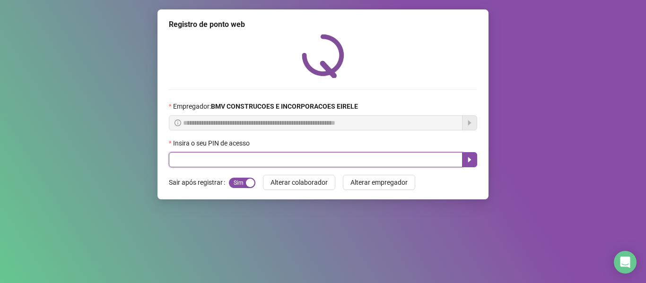
click at [406, 159] on input "text" at bounding box center [316, 159] width 294 height 15
type input "*****"
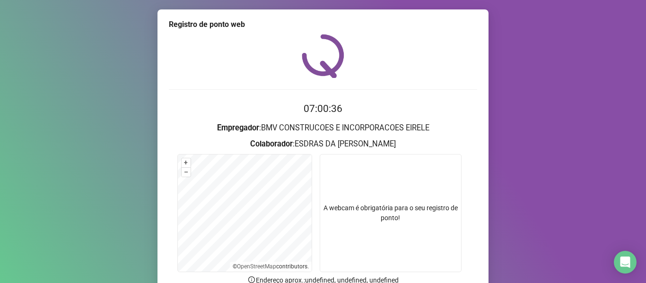
scroll to position [86, 0]
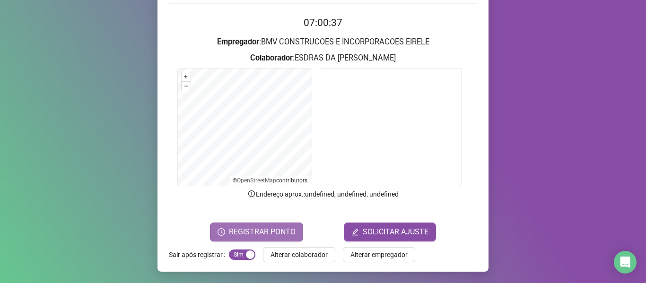
click at [251, 233] on span "REGISTRAR PONTO" at bounding box center [262, 231] width 67 height 11
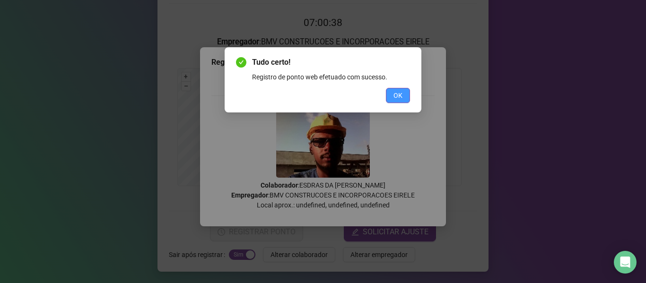
click at [390, 90] on button "OK" at bounding box center [398, 95] width 24 height 15
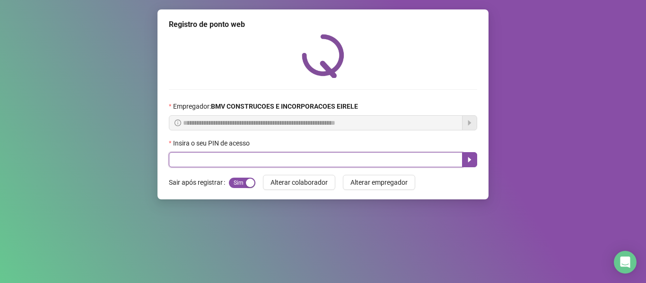
click at [359, 160] on input "text" at bounding box center [316, 159] width 294 height 15
type input "*****"
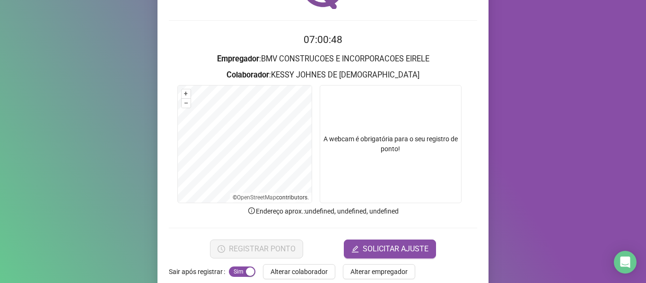
scroll to position [86, 0]
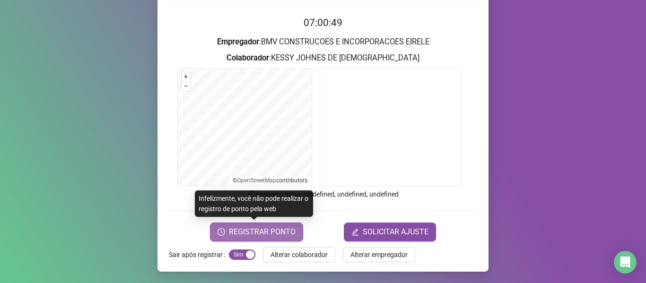
click at [265, 236] on span "REGISTRAR PONTO" at bounding box center [262, 231] width 67 height 11
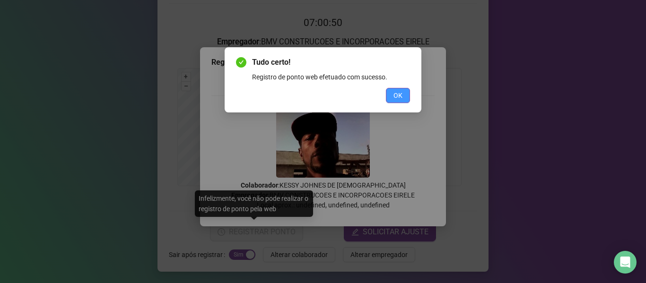
click at [389, 91] on button "OK" at bounding box center [398, 95] width 24 height 15
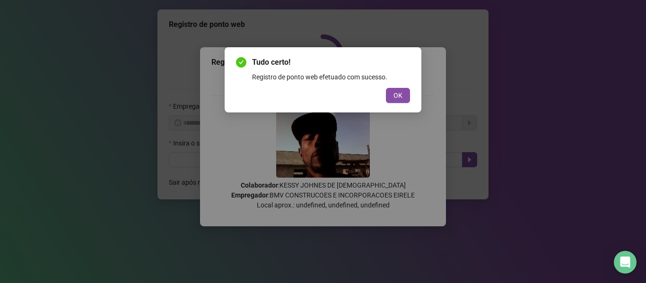
scroll to position [0, 0]
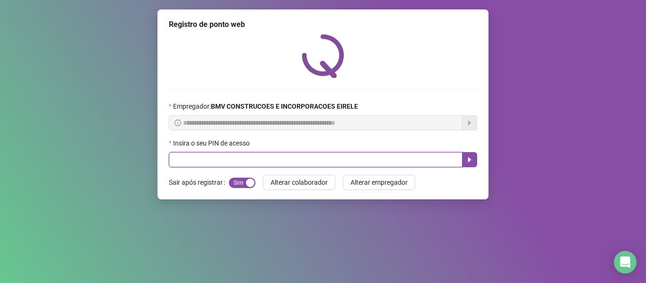
click at [373, 154] on input "text" at bounding box center [316, 159] width 294 height 15
type input "*****"
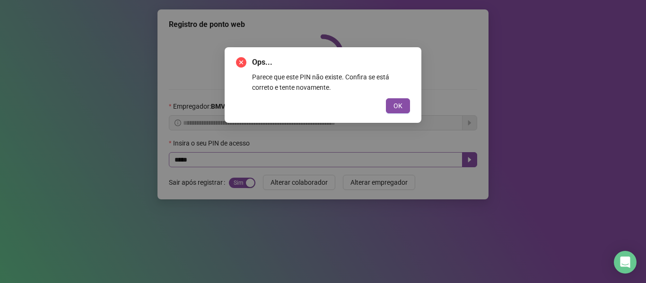
click at [386, 98] on button "OK" at bounding box center [398, 105] width 24 height 15
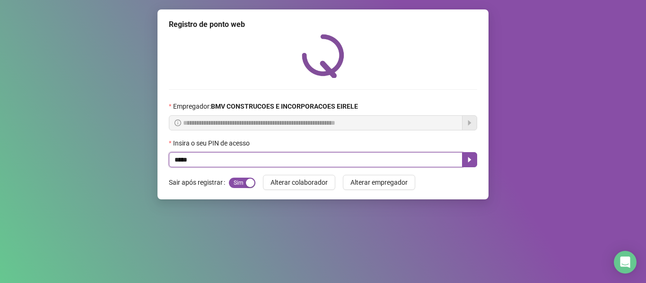
click at [389, 162] on input "*****" at bounding box center [316, 159] width 294 height 15
click at [467, 159] on icon "caret-right" at bounding box center [470, 160] width 8 height 8
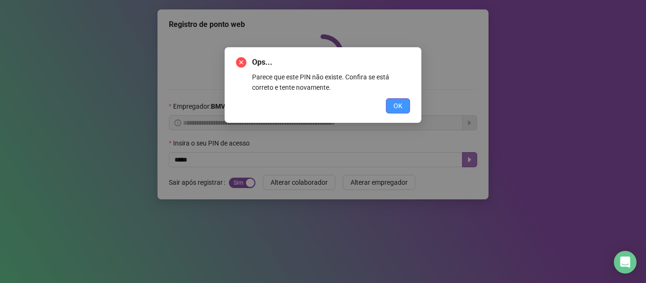
click at [388, 104] on button "OK" at bounding box center [398, 105] width 24 height 15
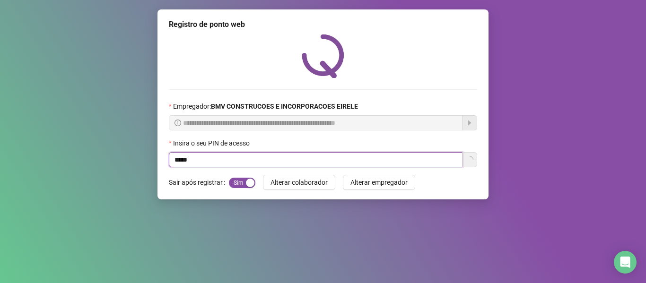
click at [386, 158] on input "*****" at bounding box center [316, 159] width 294 height 15
type input "*****"
click at [467, 153] on button "button" at bounding box center [469, 159] width 15 height 15
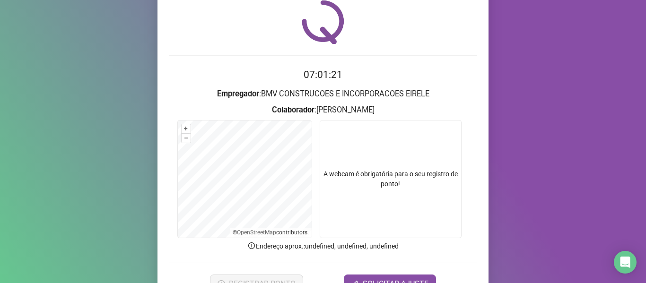
scroll to position [86, 0]
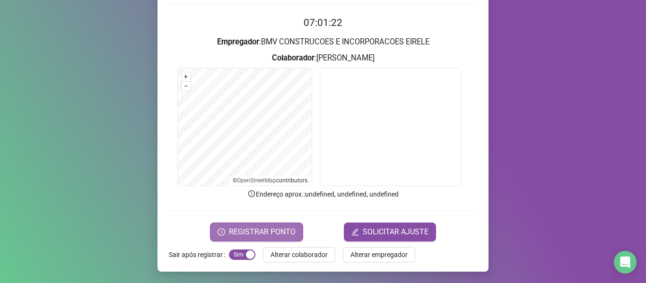
click at [285, 231] on span "REGISTRAR PONTO" at bounding box center [262, 231] width 67 height 11
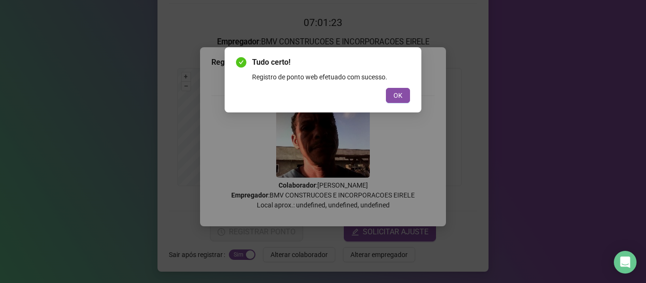
click at [397, 90] on button "OK" at bounding box center [398, 95] width 24 height 15
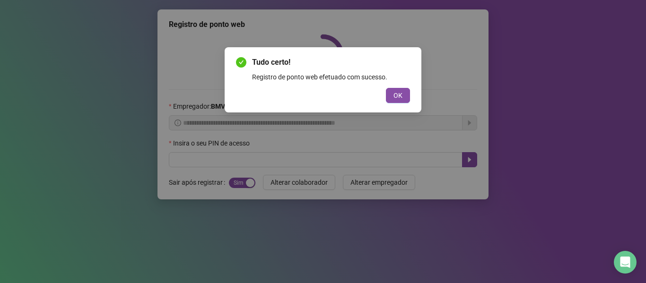
scroll to position [0, 0]
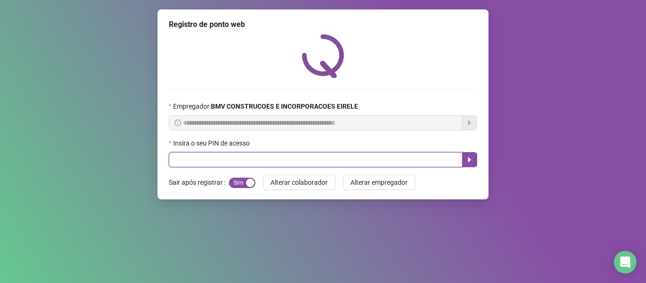
click at [398, 154] on input "text" at bounding box center [316, 159] width 294 height 15
type input "*****"
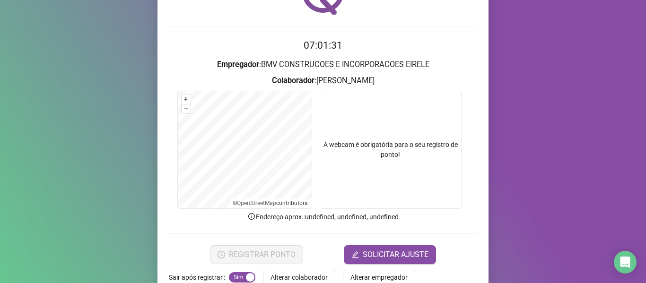
scroll to position [86, 0]
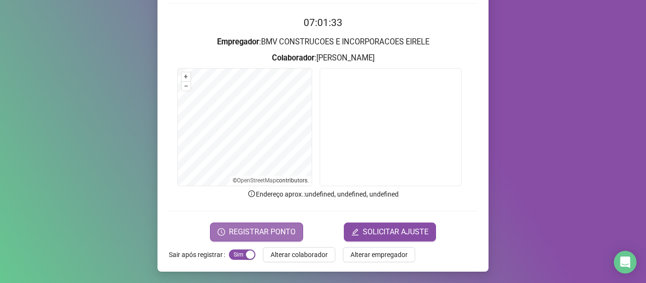
click at [243, 233] on span "REGISTRAR PONTO" at bounding box center [262, 231] width 67 height 11
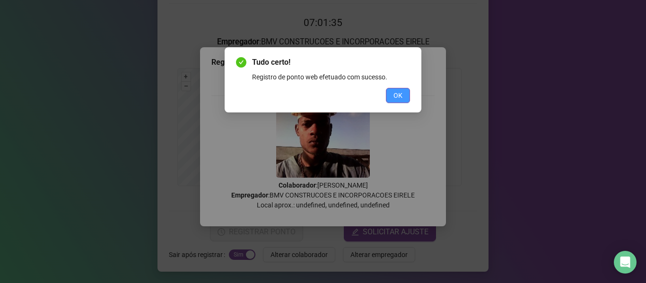
click at [406, 93] on button "OK" at bounding box center [398, 95] width 24 height 15
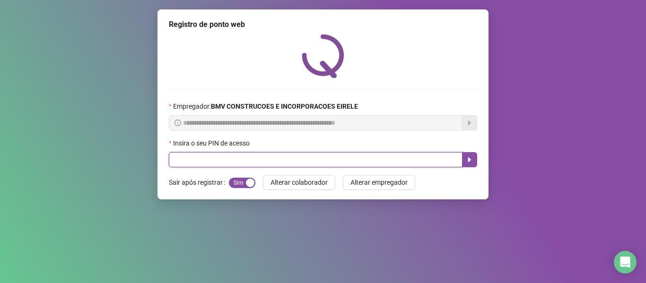
click at [424, 157] on input "text" at bounding box center [316, 159] width 294 height 15
type input "*****"
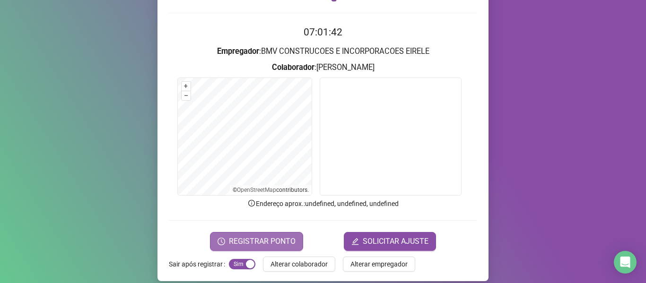
scroll to position [86, 0]
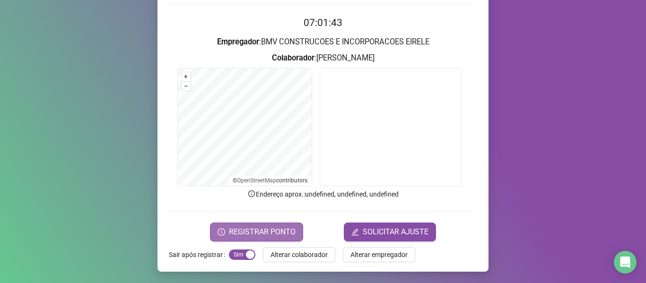
click at [261, 231] on span "REGISTRAR PONTO" at bounding box center [262, 231] width 67 height 11
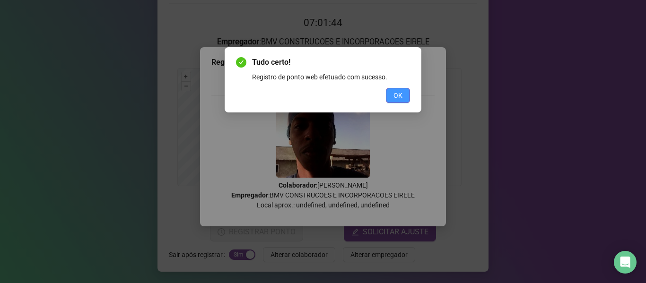
click at [403, 95] on button "OK" at bounding box center [398, 95] width 24 height 15
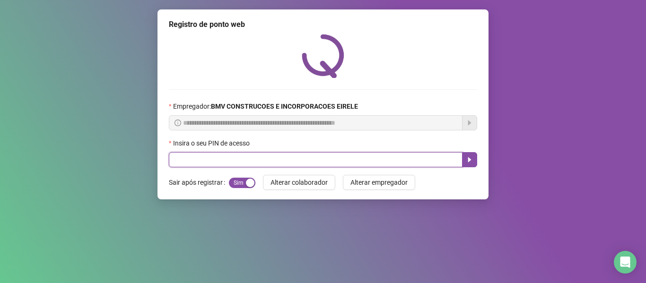
click at [399, 158] on input "text" at bounding box center [316, 159] width 294 height 15
type input "*****"
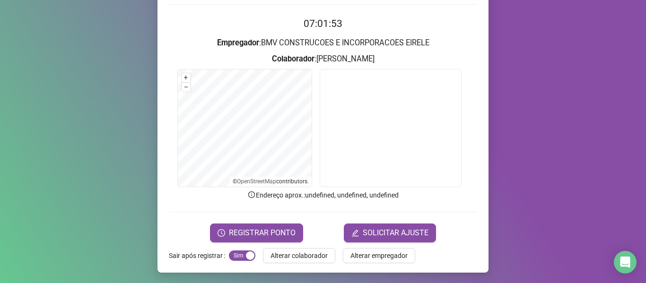
scroll to position [86, 0]
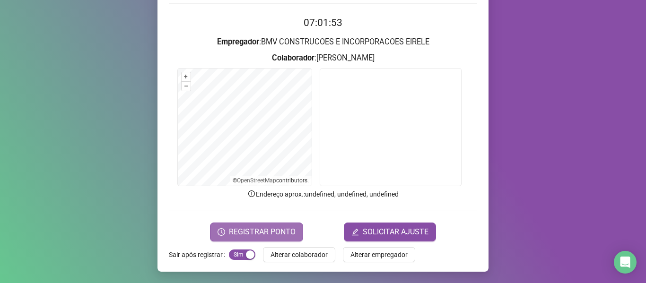
click at [277, 229] on span "REGISTRAR PONTO" at bounding box center [262, 231] width 67 height 11
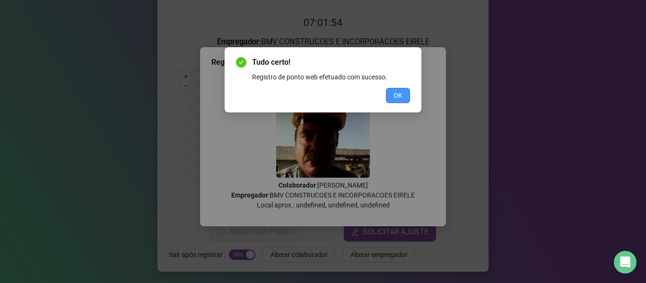
click at [392, 92] on button "OK" at bounding box center [398, 95] width 24 height 15
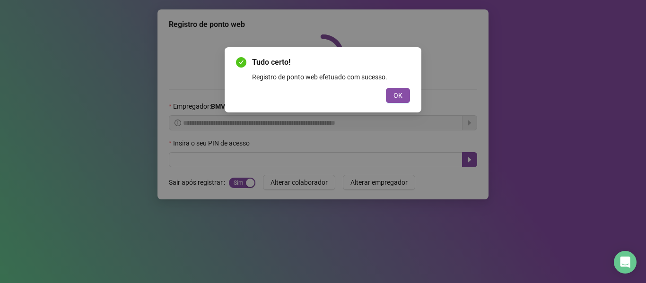
scroll to position [0, 0]
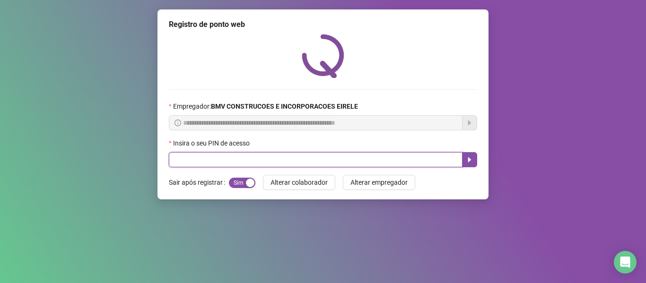
click at [414, 153] on input "text" at bounding box center [316, 159] width 294 height 15
type input "*****"
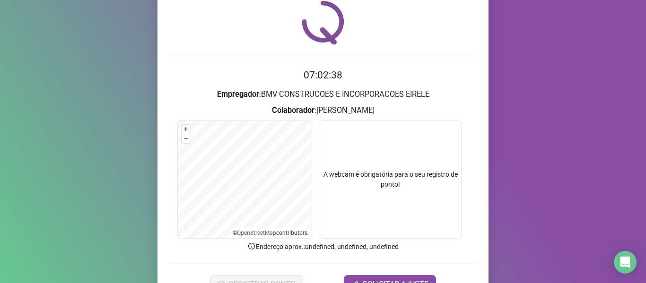
scroll to position [86, 0]
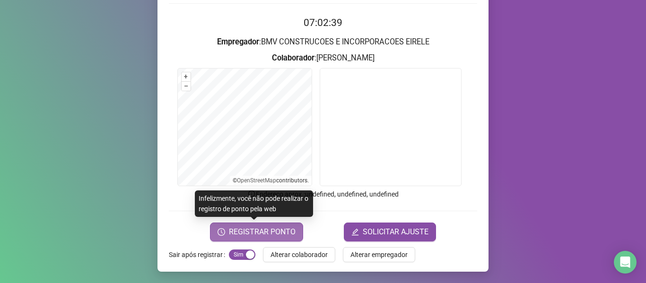
click at [263, 232] on span "REGISTRAR PONTO" at bounding box center [262, 231] width 67 height 11
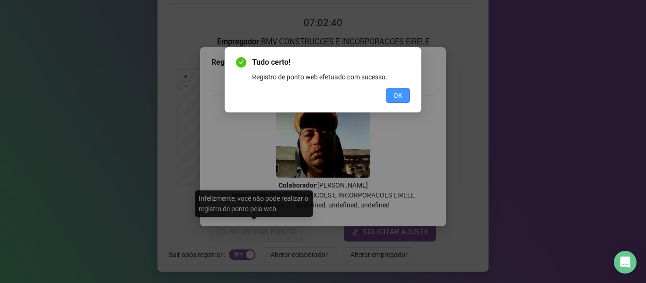
click at [400, 95] on span "OK" at bounding box center [397, 95] width 9 height 10
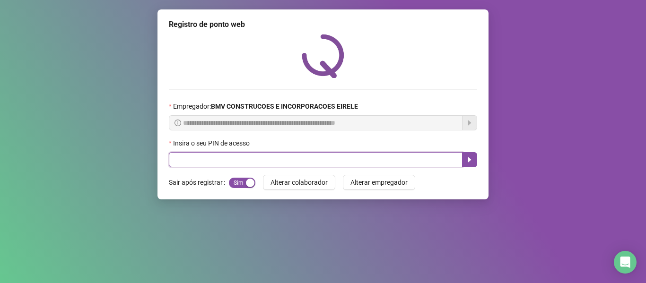
click at [392, 155] on input "text" at bounding box center [316, 159] width 294 height 15
type input "*****"
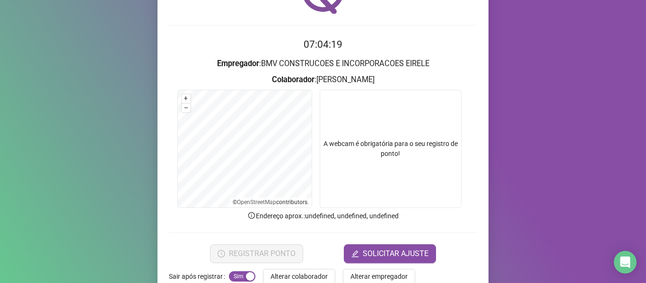
scroll to position [86, 0]
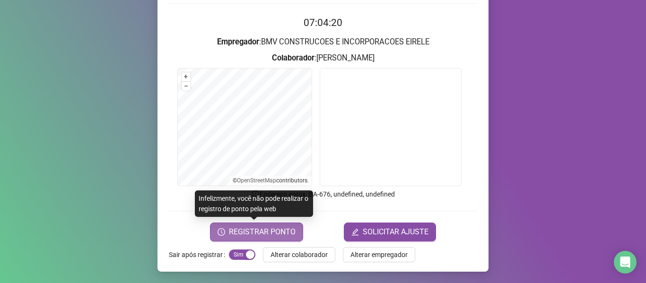
click at [266, 231] on span "REGISTRAR PONTO" at bounding box center [262, 231] width 67 height 11
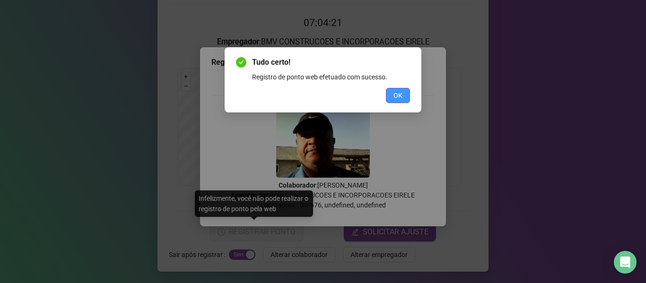
click at [390, 88] on button "OK" at bounding box center [398, 95] width 24 height 15
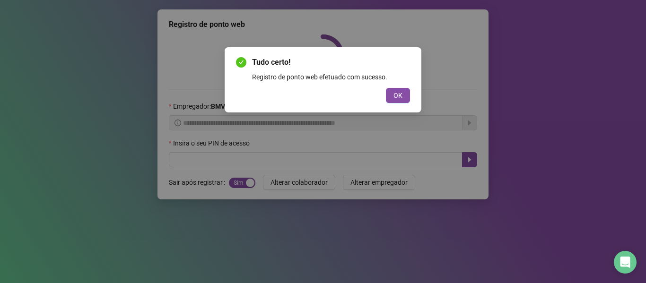
scroll to position [0, 0]
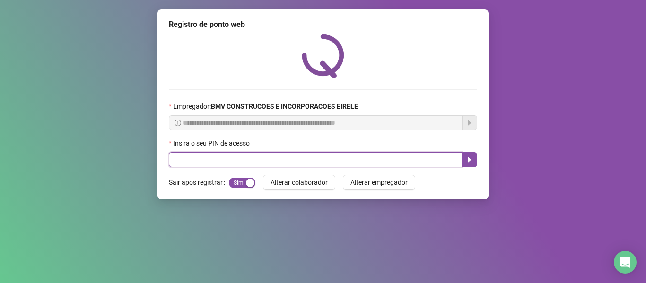
click at [415, 156] on input "text" at bounding box center [316, 159] width 294 height 15
type input "*****"
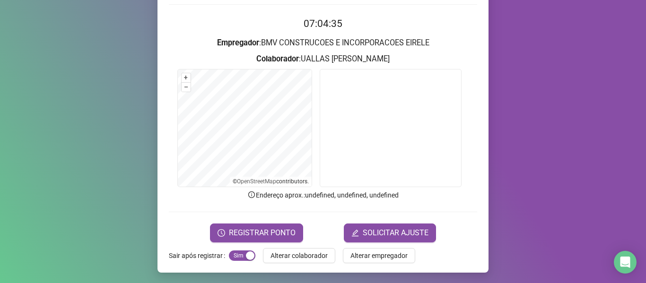
scroll to position [86, 0]
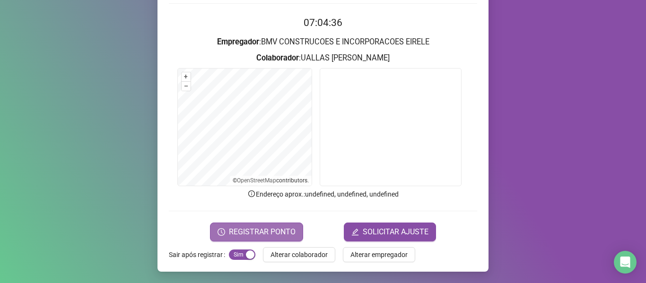
click at [286, 233] on span "REGISTRAR PONTO" at bounding box center [262, 231] width 67 height 11
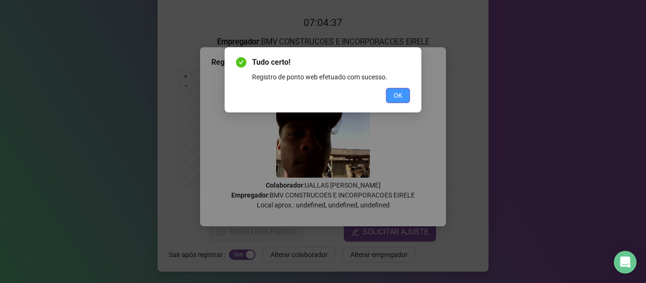
click at [398, 93] on span "OK" at bounding box center [397, 95] width 9 height 10
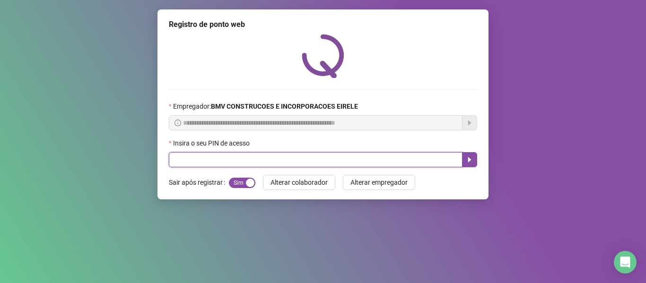
click at [408, 152] on input "text" at bounding box center [316, 159] width 294 height 15
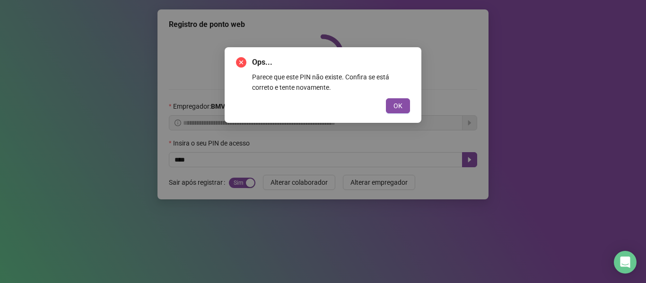
click at [402, 98] on div "Ops... Parece que este PIN não existe. Confira se está correto e tente novament…" at bounding box center [323, 85] width 174 height 57
click at [401, 104] on span "OK" at bounding box center [397, 106] width 9 height 10
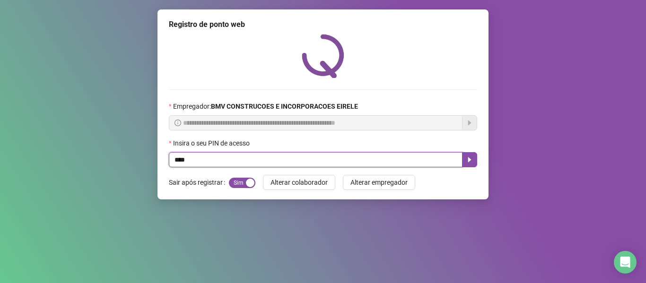
click at [412, 156] on input "****" at bounding box center [316, 159] width 294 height 15
type input "*****"
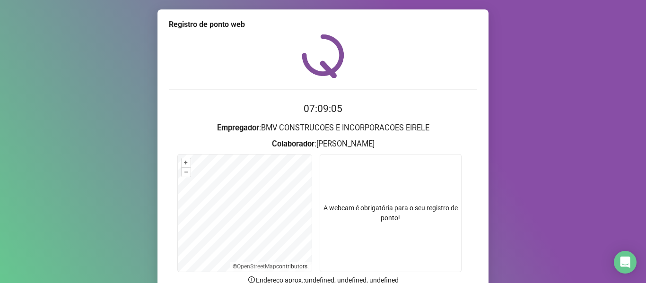
scroll to position [86, 0]
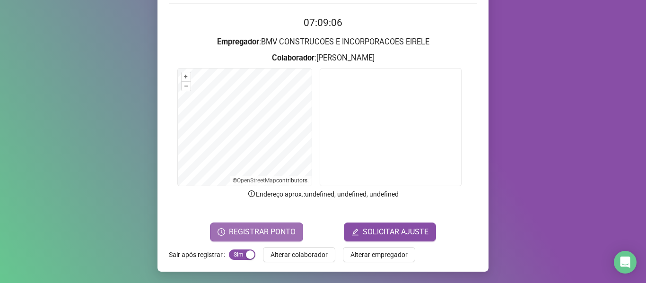
click at [261, 229] on span "REGISTRAR PONTO" at bounding box center [262, 231] width 67 height 11
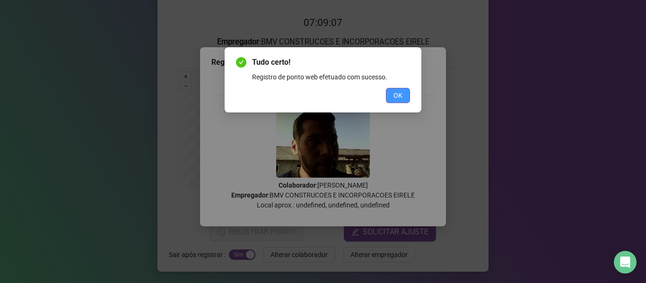
click at [396, 91] on span "OK" at bounding box center [397, 95] width 9 height 10
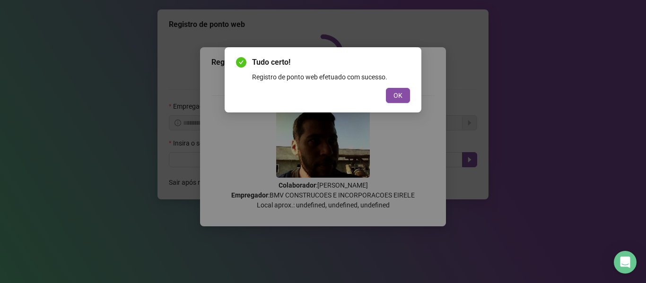
scroll to position [0, 0]
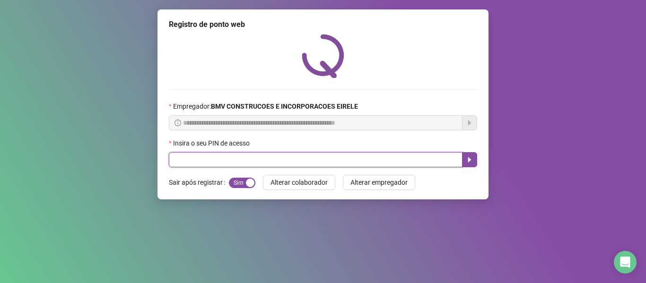
click at [403, 160] on input "text" at bounding box center [316, 159] width 294 height 15
type input "*****"
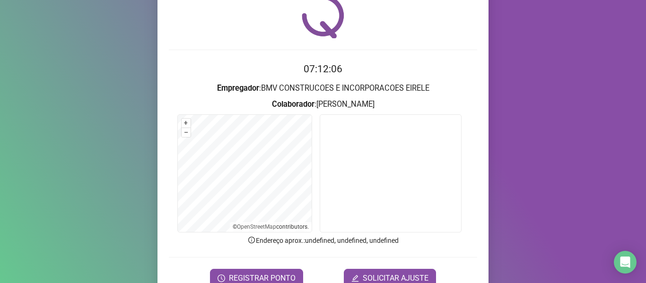
scroll to position [86, 0]
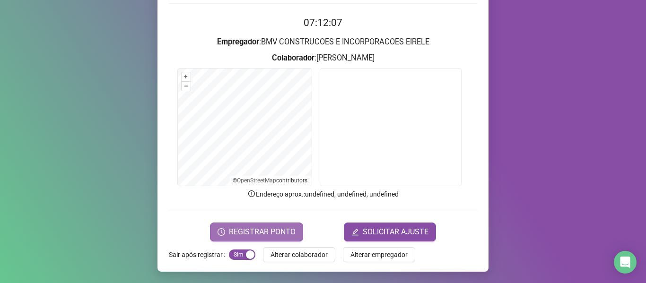
click at [257, 226] on span "REGISTRAR PONTO" at bounding box center [262, 231] width 67 height 11
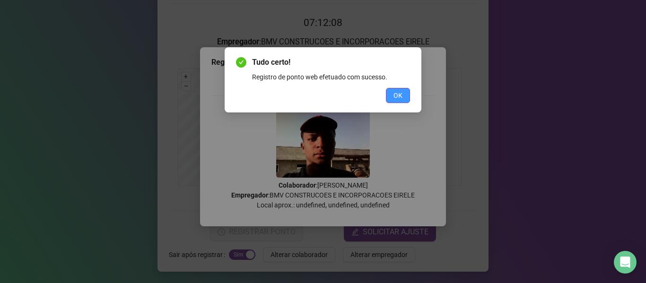
click at [386, 97] on button "OK" at bounding box center [398, 95] width 24 height 15
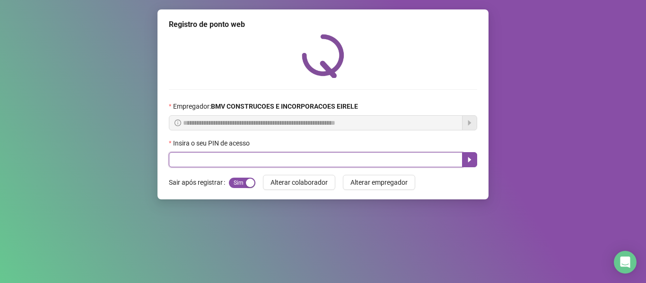
click at [234, 161] on input "text" at bounding box center [316, 159] width 294 height 15
